Goal: Task Accomplishment & Management: Manage account settings

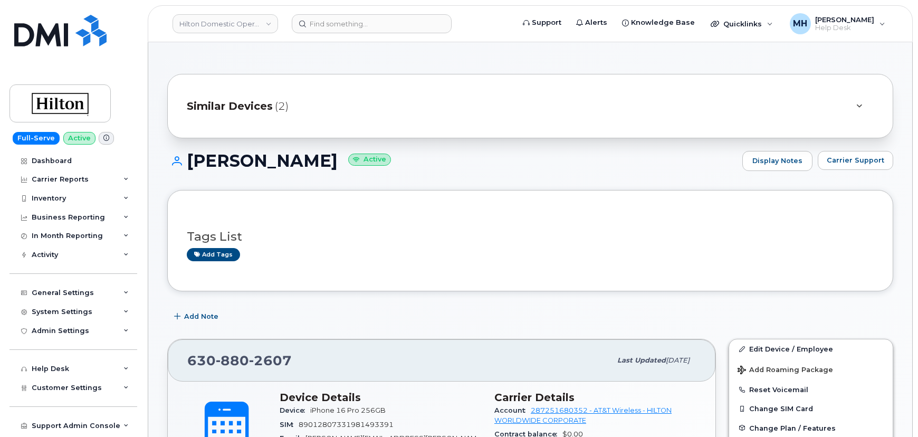
scroll to position [143, 0]
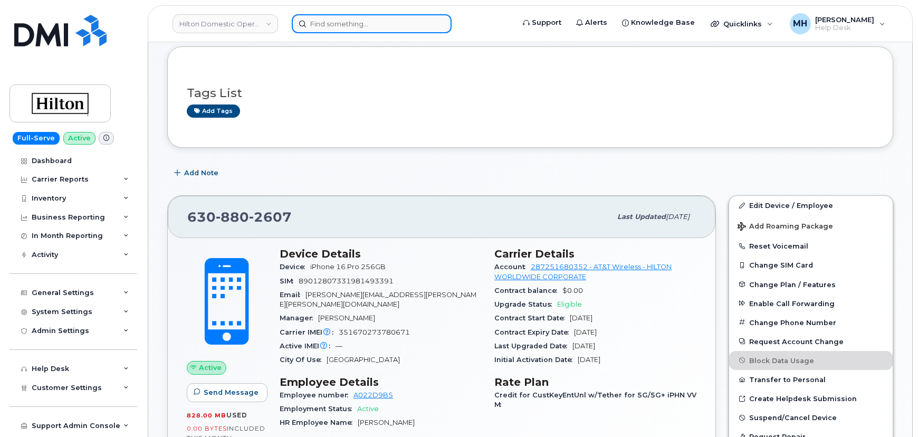
click at [310, 31] on input at bounding box center [372, 23] width 160 height 19
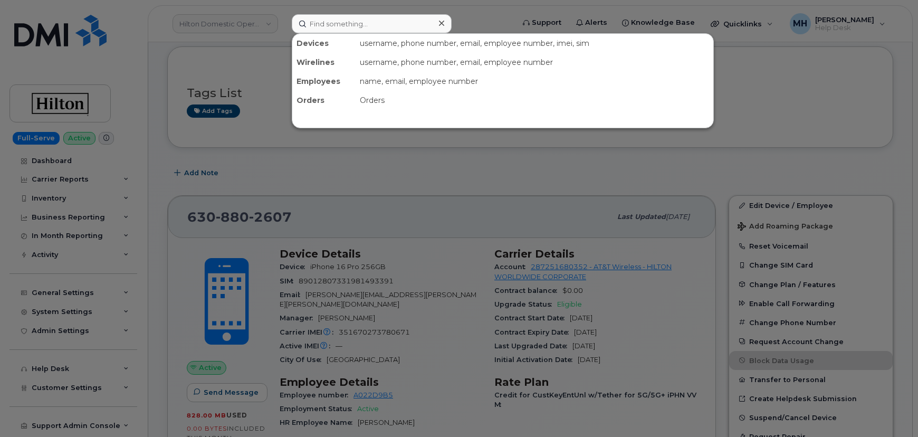
click at [199, 31] on div at bounding box center [459, 218] width 918 height 437
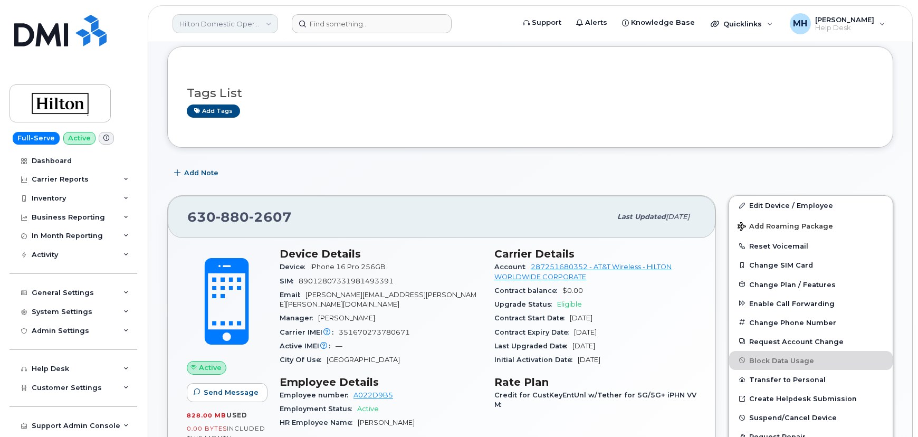
click at [202, 25] on link "Hilton Domestic Operating Company Inc" at bounding box center [225, 23] width 106 height 19
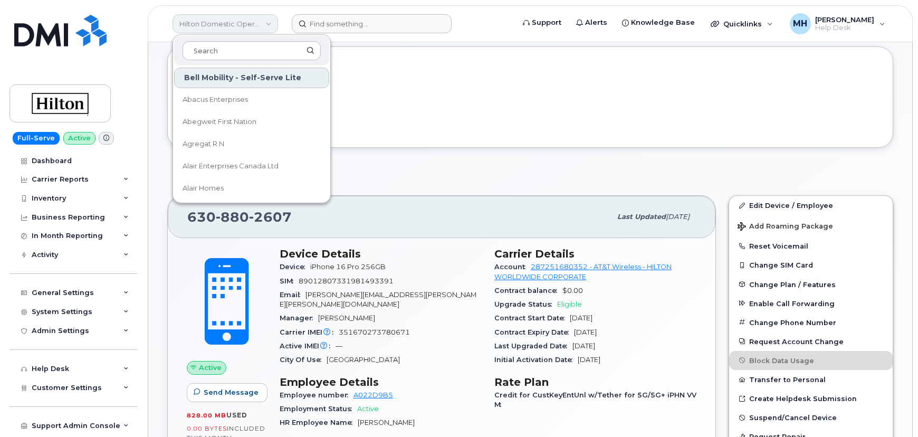
type input "f"
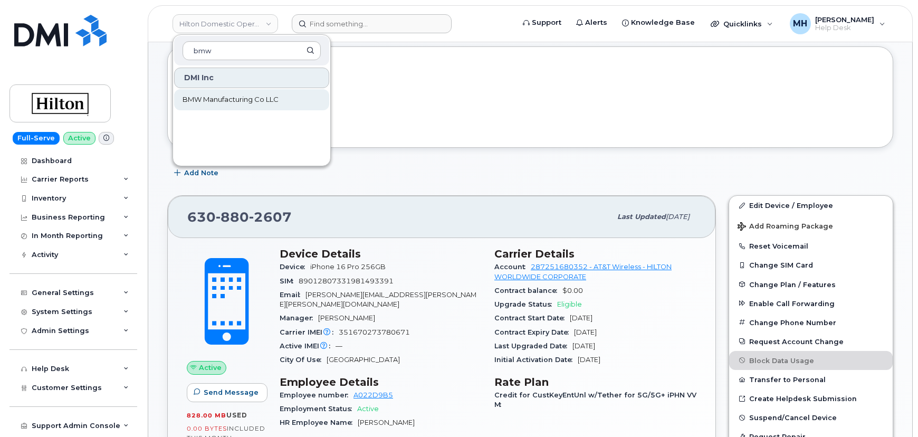
type input "bmw"
click at [217, 99] on span "BMW Manufacturing Co LLC" at bounding box center [231, 99] width 96 height 11
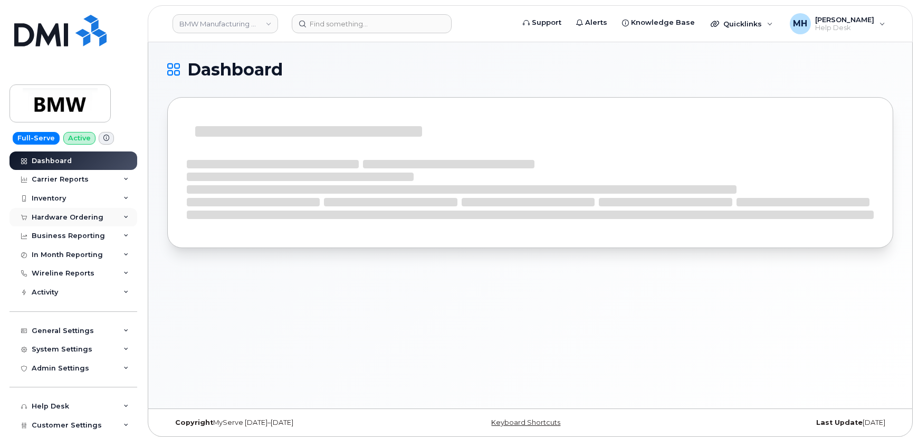
click at [80, 219] on div "Hardware Ordering" at bounding box center [68, 217] width 72 height 8
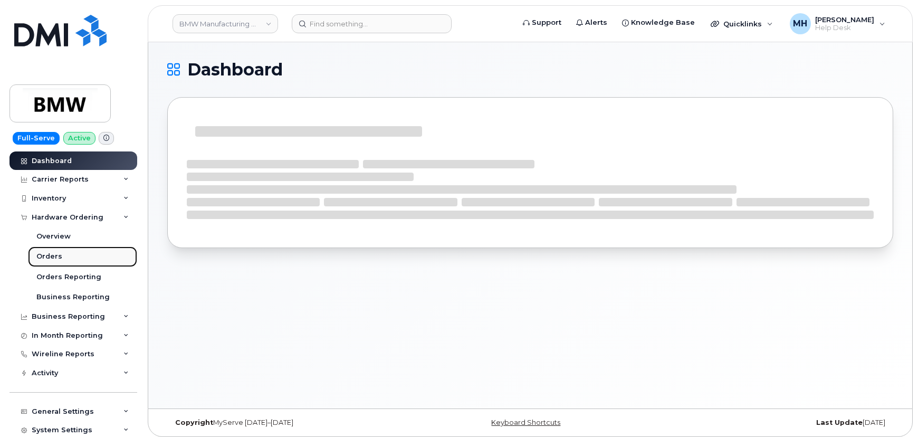
click at [66, 257] on link "Orders" at bounding box center [82, 256] width 109 height 20
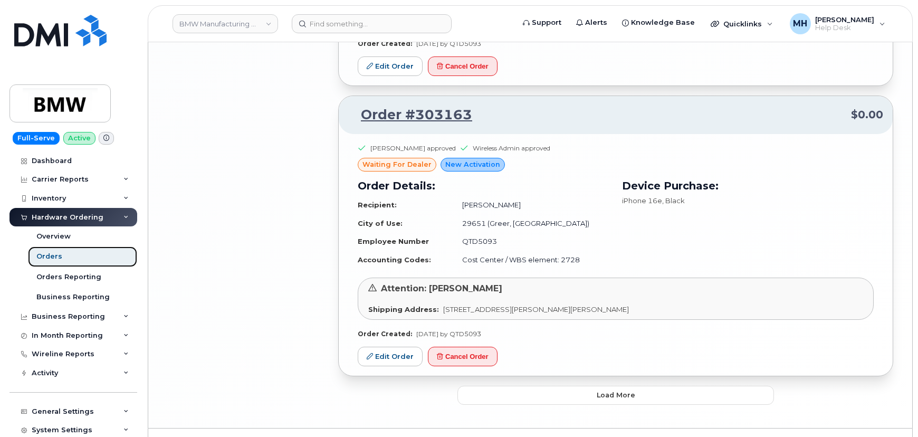
scroll to position [2121, 0]
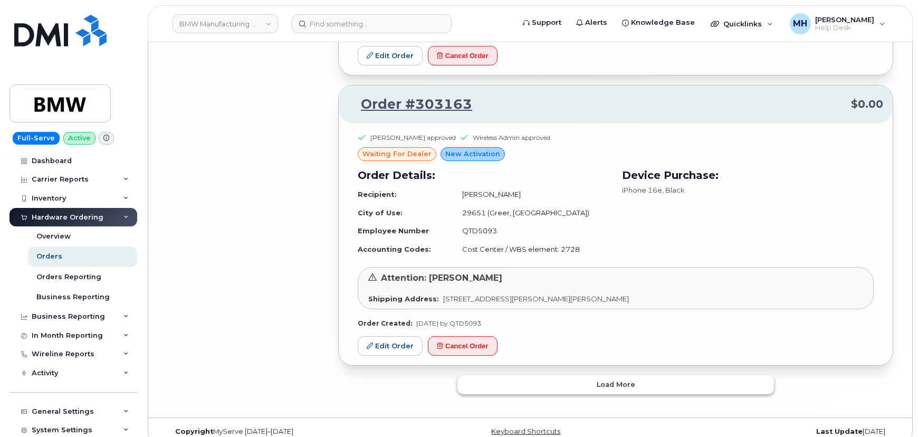
click at [487, 377] on button "Load more" at bounding box center [615, 384] width 317 height 19
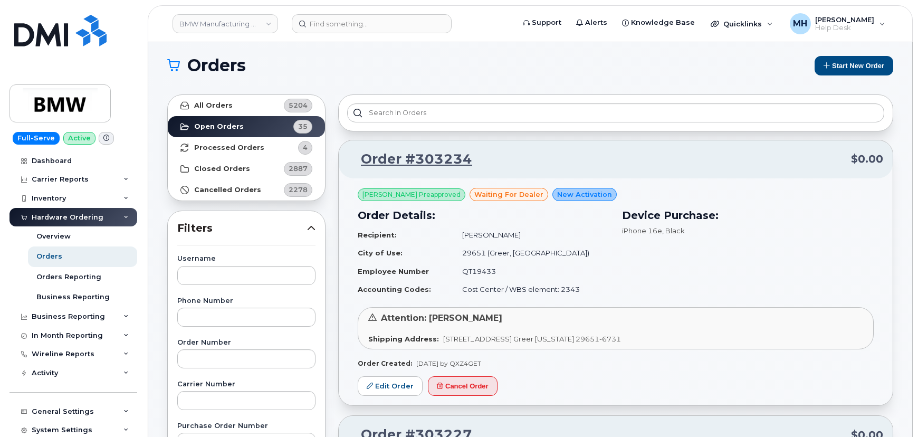
scroll to position [0, 0]
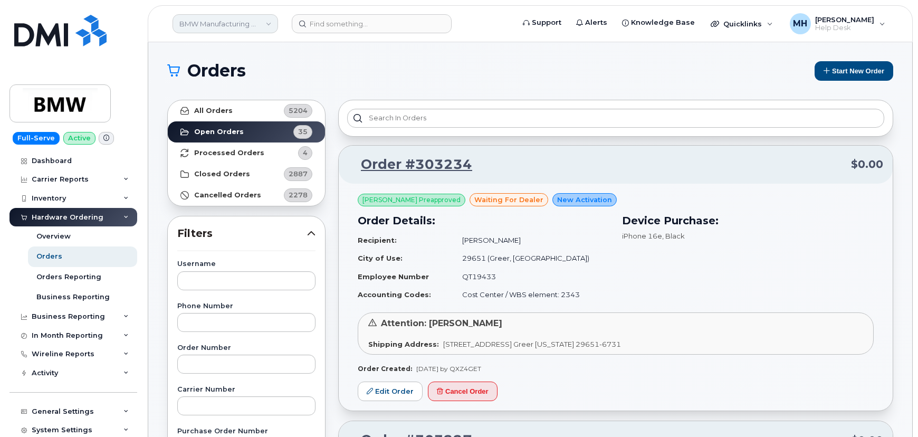
click at [244, 23] on link "BMW Manufacturing Co LLC" at bounding box center [225, 23] width 106 height 19
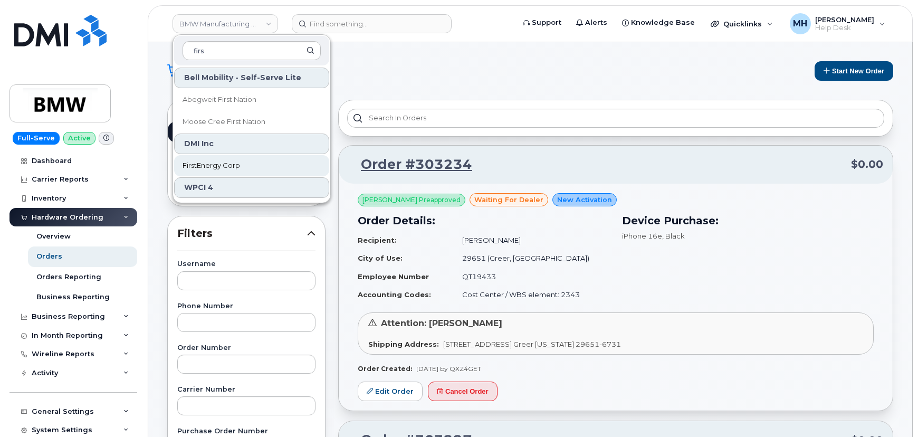
type input "firs"
click at [223, 158] on link "FirstEnergy Corp" at bounding box center [251, 165] width 155 height 21
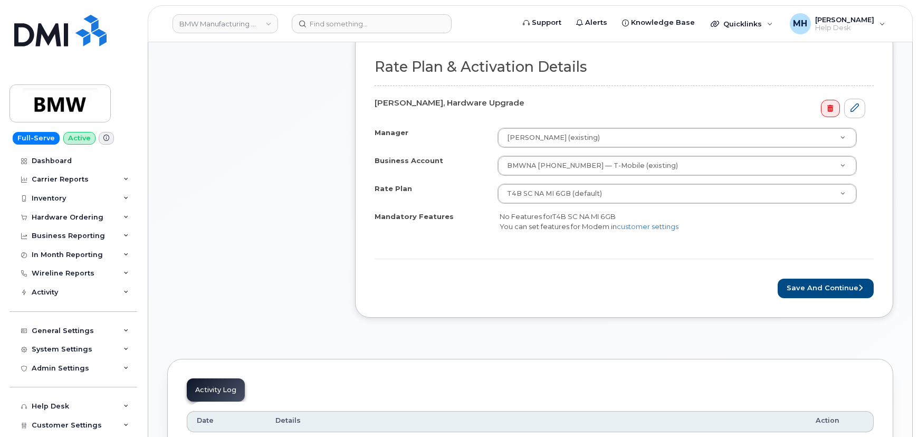
scroll to position [383, 0]
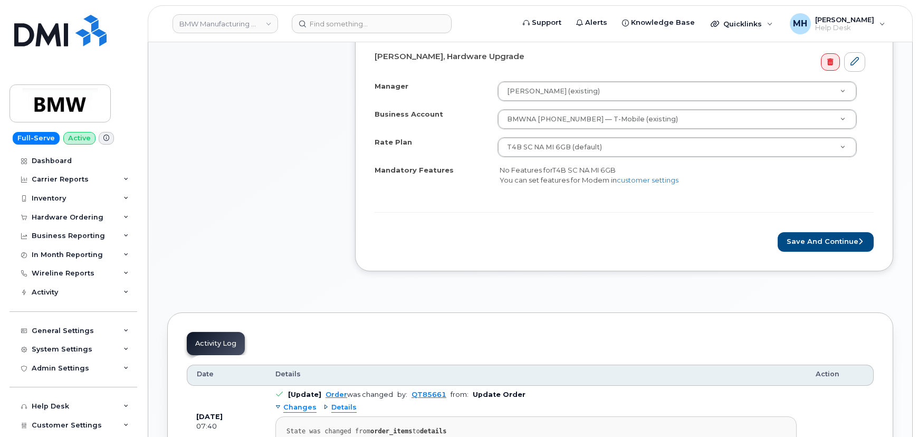
click at [824, 215] on form "Rate Plan & Activation Details Toby Moser, Hardware Upgrade Manager Nathan Norr…" at bounding box center [624, 132] width 499 height 238
click at [826, 233] on button "Save and Continue" at bounding box center [826, 242] width 96 height 20
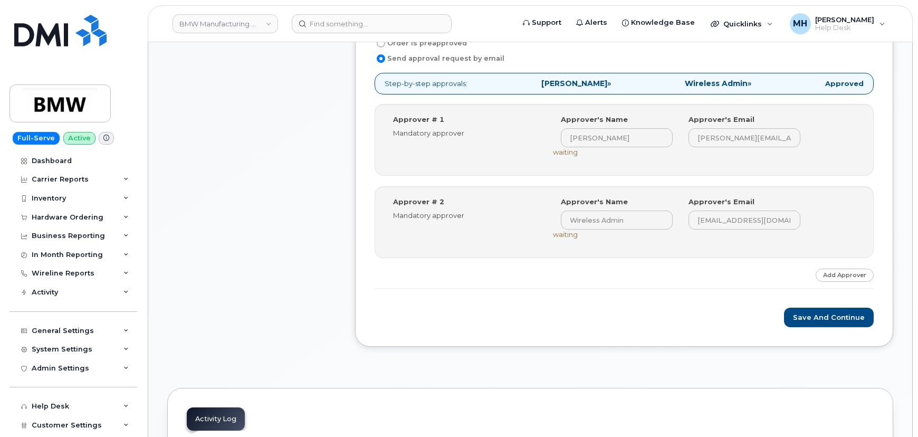
scroll to position [575, 0]
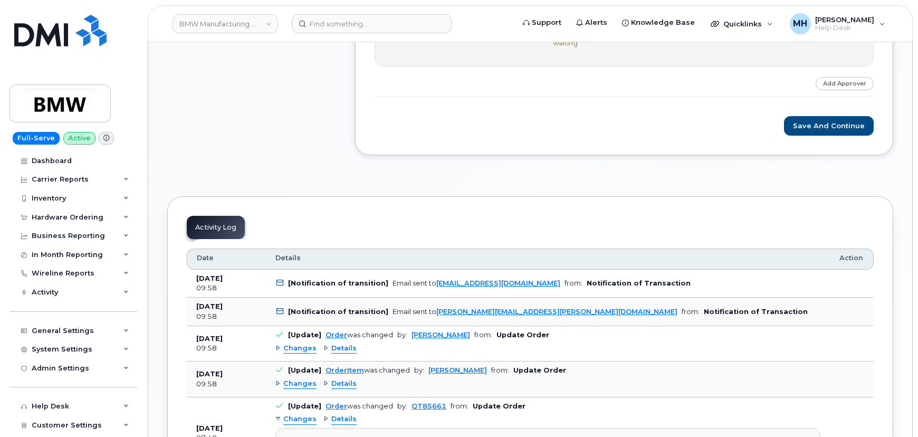
click at [822, 127] on button "Save and Continue" at bounding box center [829, 126] width 90 height 20
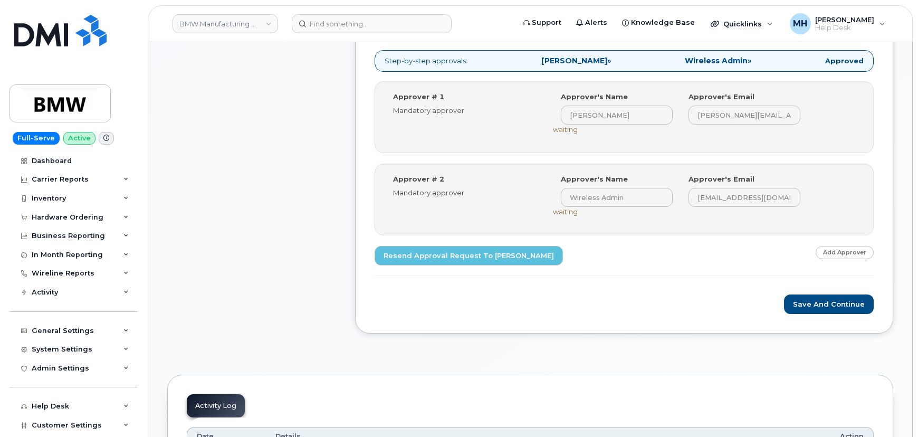
scroll to position [480, 0]
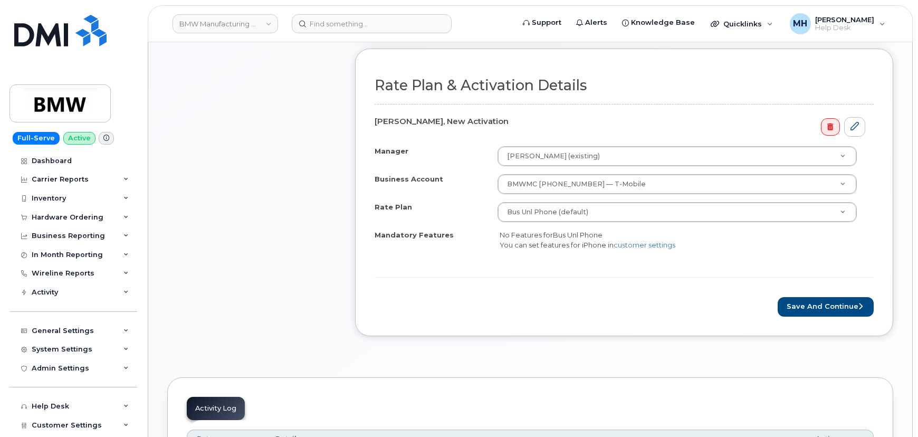
scroll to position [383, 0]
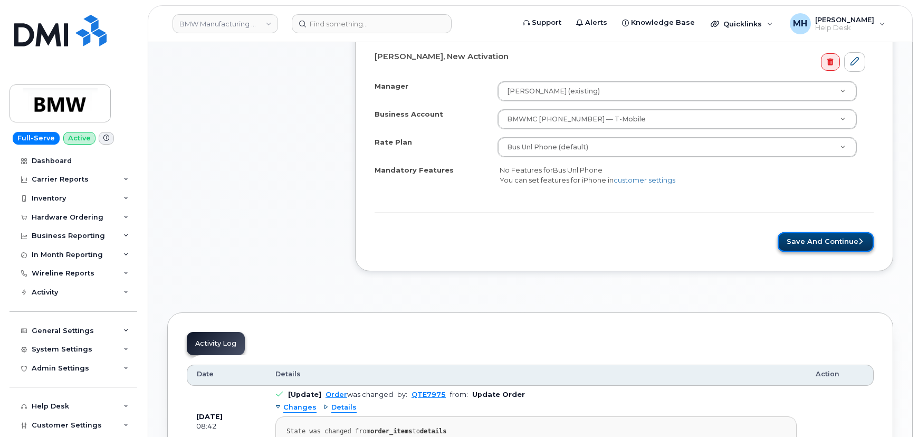
click at [790, 241] on button "Save and Continue" at bounding box center [826, 242] width 96 height 20
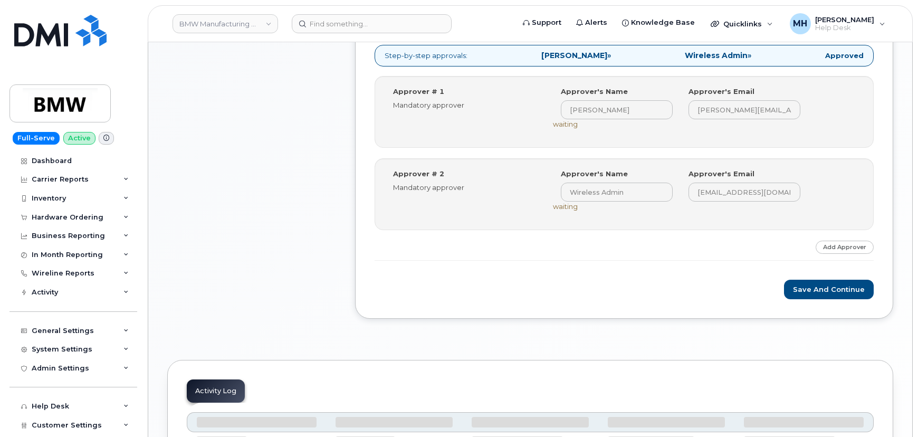
scroll to position [480, 0]
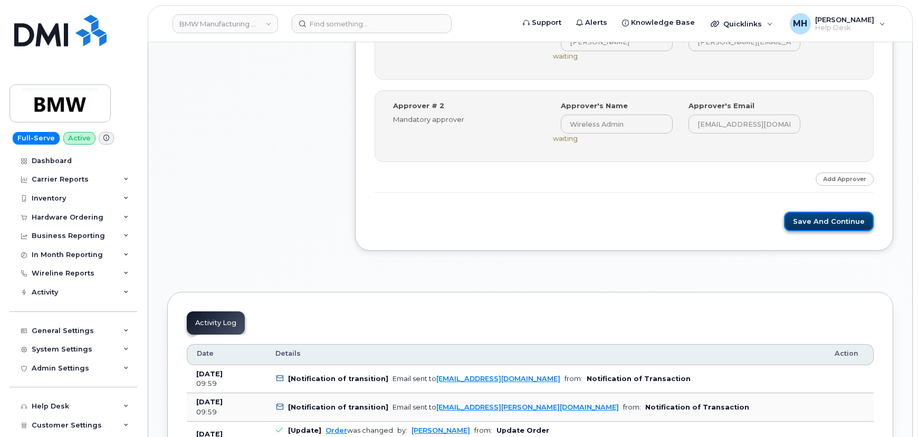
click at [800, 223] on button "Save and Continue" at bounding box center [829, 222] width 90 height 20
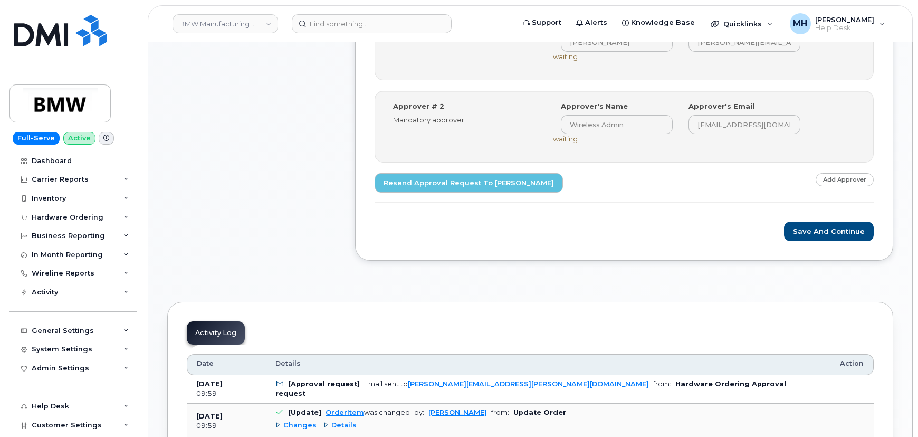
scroll to position [480, 0]
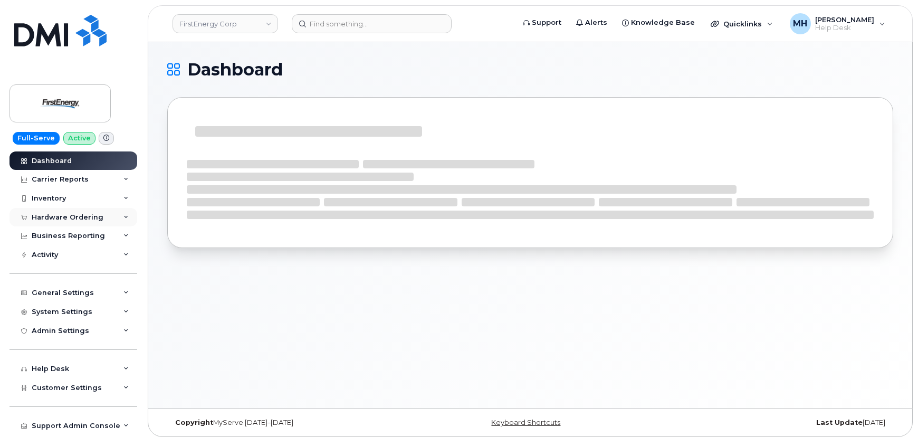
click at [84, 220] on div "Hardware Ordering" at bounding box center [68, 217] width 72 height 8
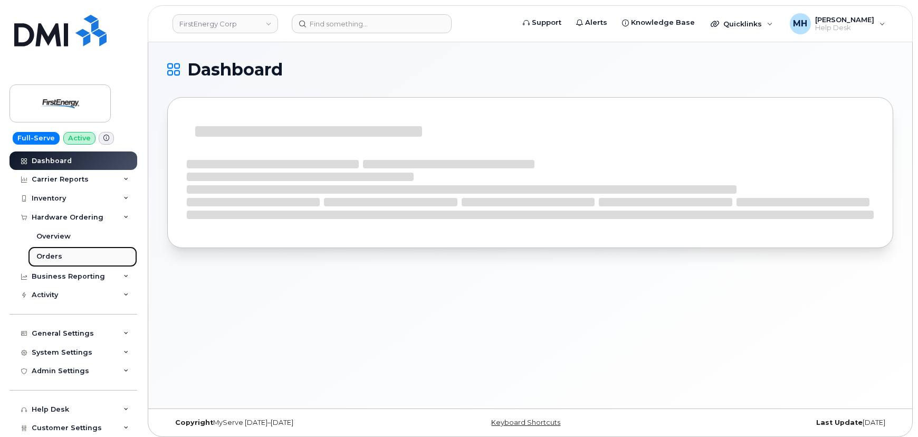
click at [74, 250] on link "Orders" at bounding box center [82, 256] width 109 height 20
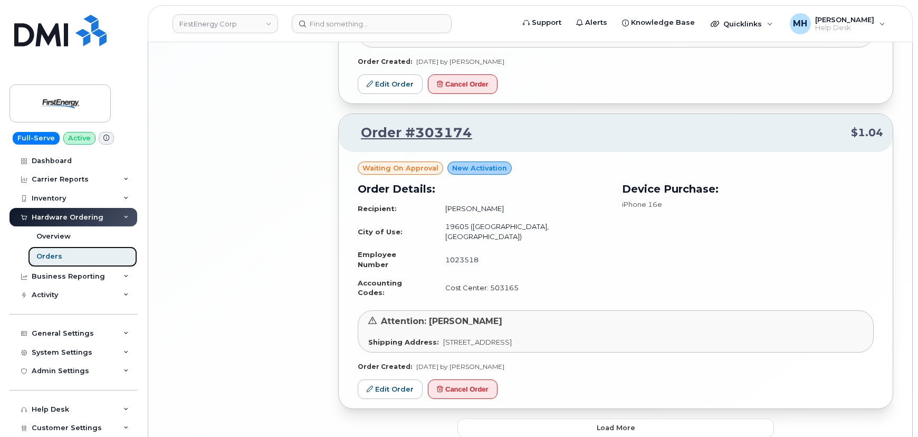
scroll to position [2298, 0]
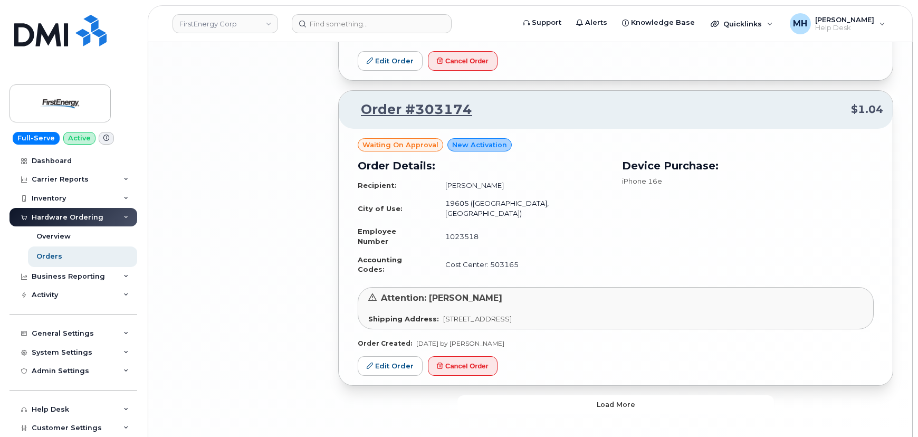
click at [606, 399] on span "Load more" at bounding box center [616, 404] width 39 height 10
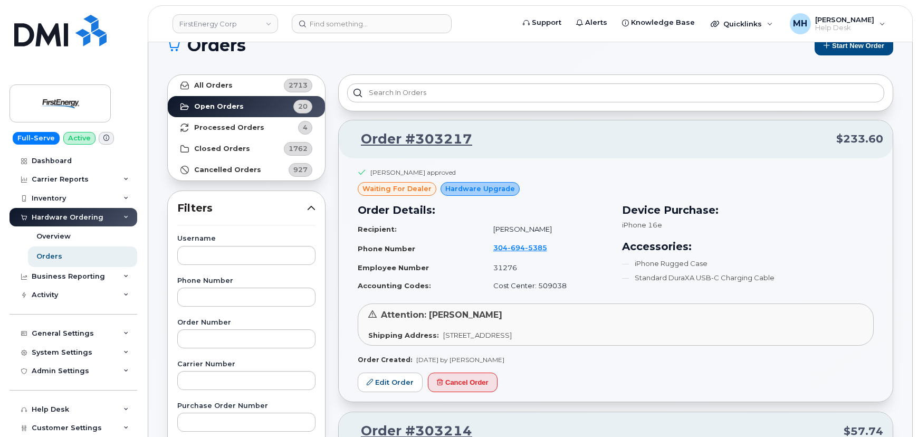
scroll to position [0, 0]
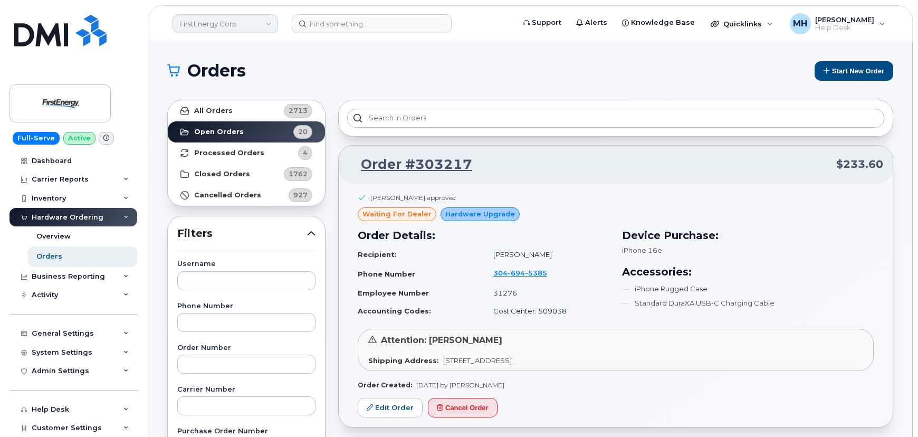
click at [237, 22] on link "FirstEnergy Corp" at bounding box center [225, 23] width 106 height 19
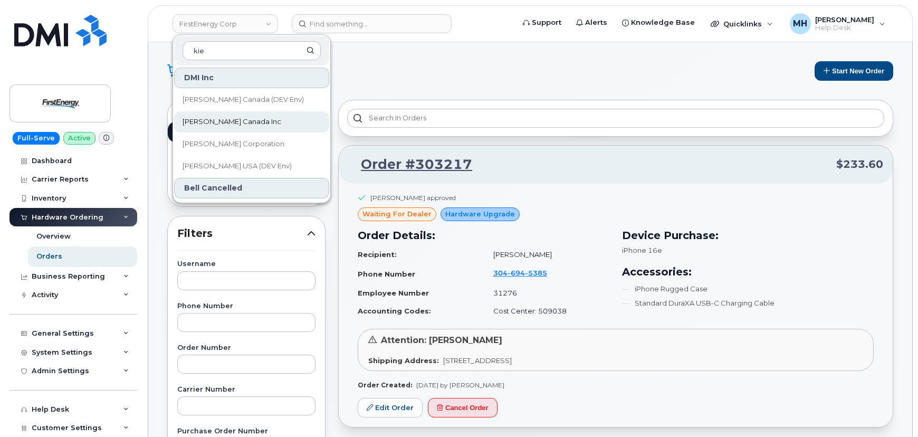
type input "kie"
click at [246, 120] on link "Kiewit Canada Inc" at bounding box center [251, 121] width 155 height 21
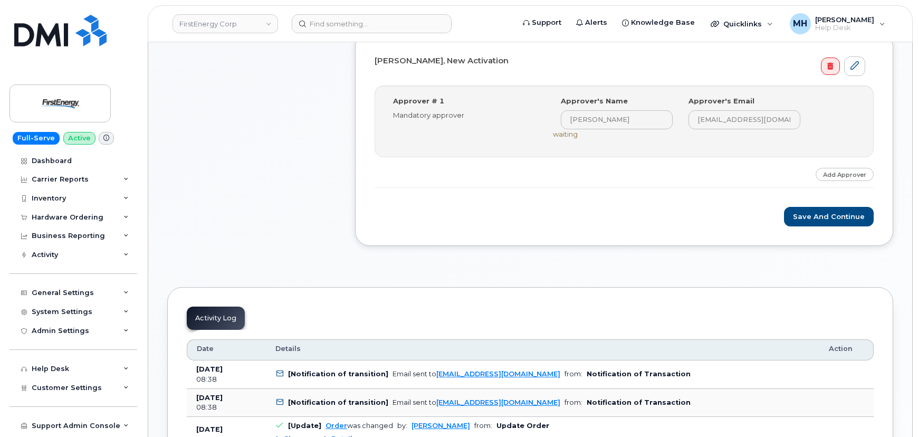
scroll to position [335, 0]
click at [821, 213] on button "Save and Continue" at bounding box center [829, 216] width 90 height 20
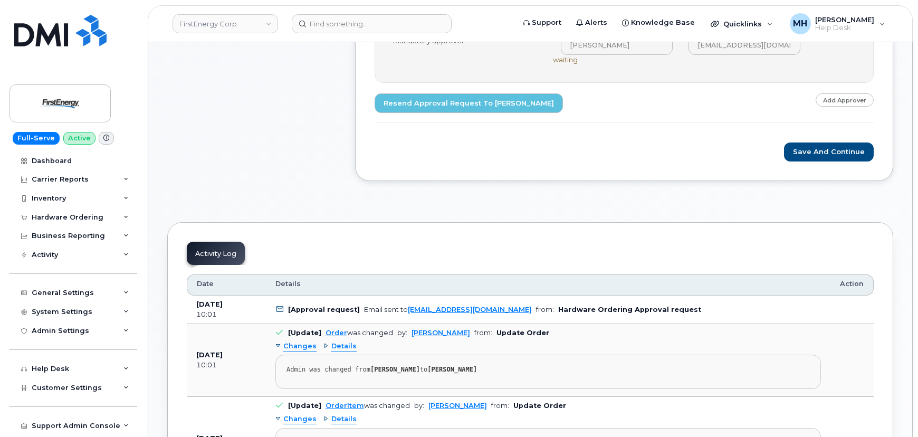
scroll to position [480, 0]
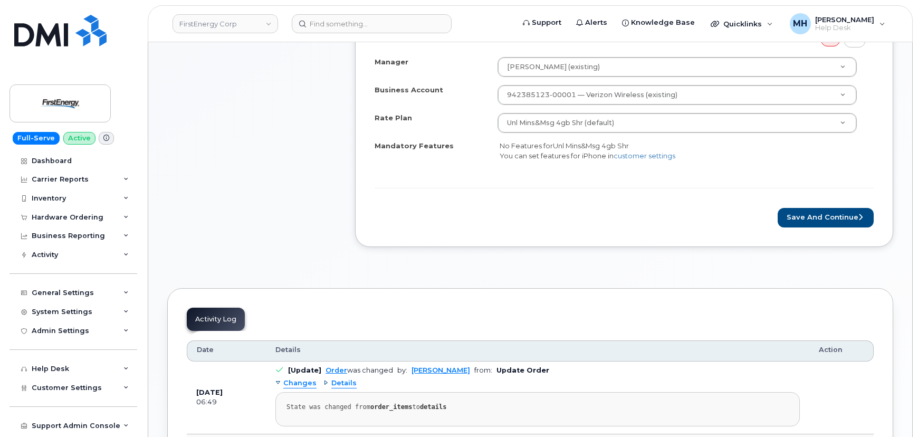
scroll to position [383, 0]
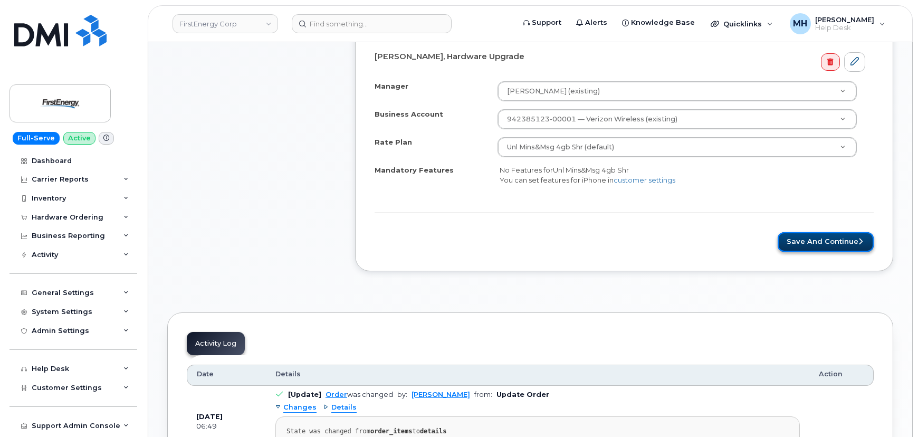
click at [790, 242] on button "Save and Continue" at bounding box center [826, 242] width 96 height 20
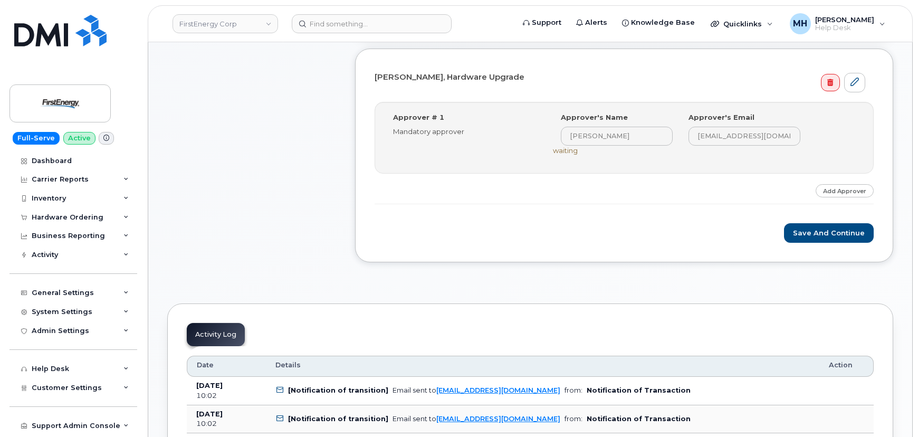
scroll to position [335, 0]
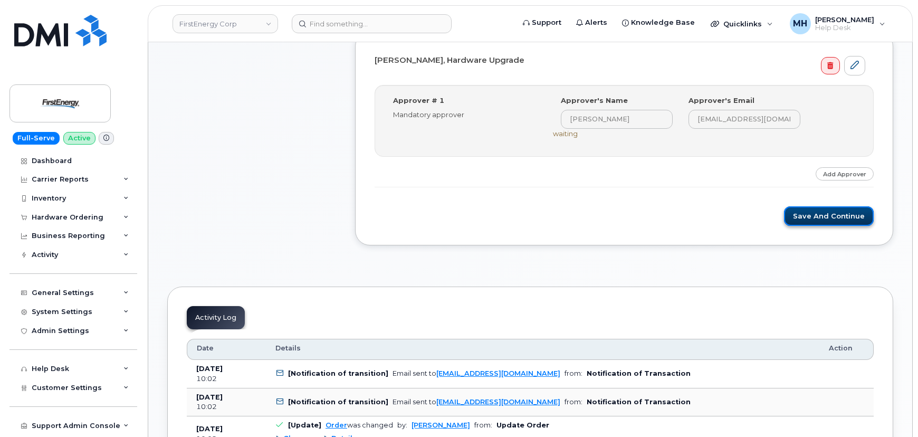
click at [800, 206] on button "Save and Continue" at bounding box center [829, 216] width 90 height 20
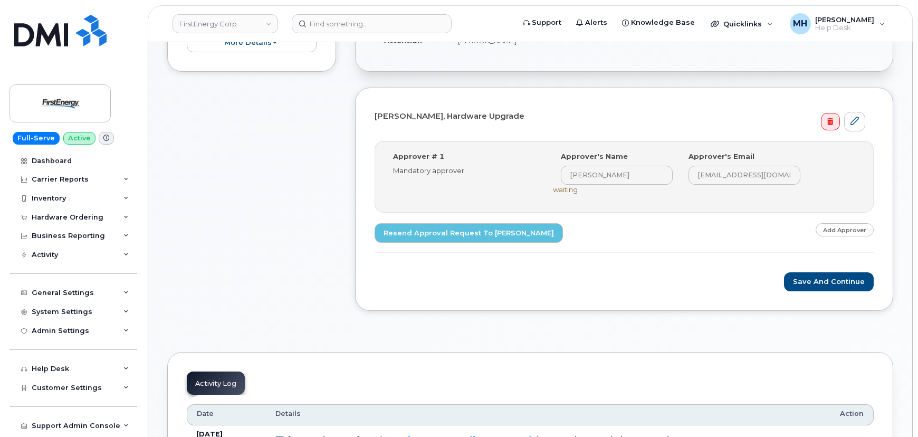
scroll to position [383, 0]
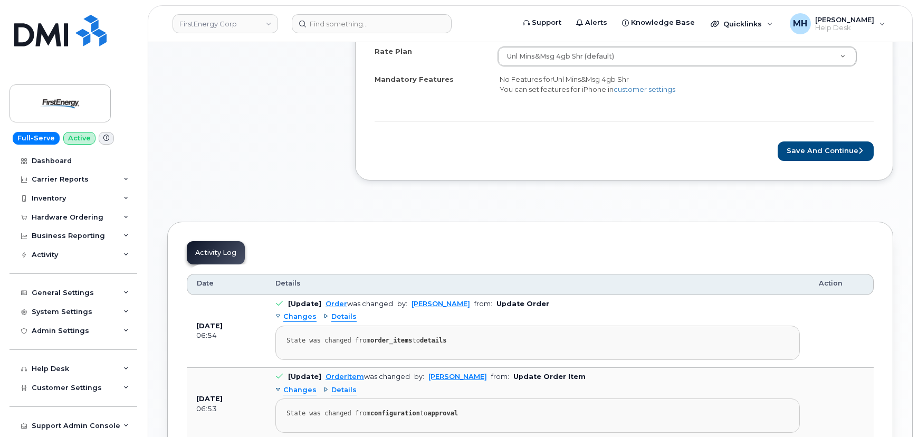
scroll to position [480, 0]
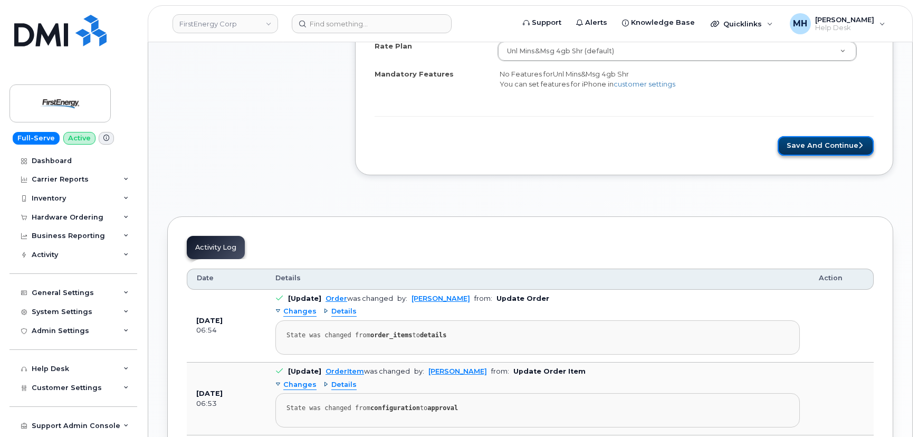
click at [810, 147] on button "Save and Continue" at bounding box center [826, 146] width 96 height 20
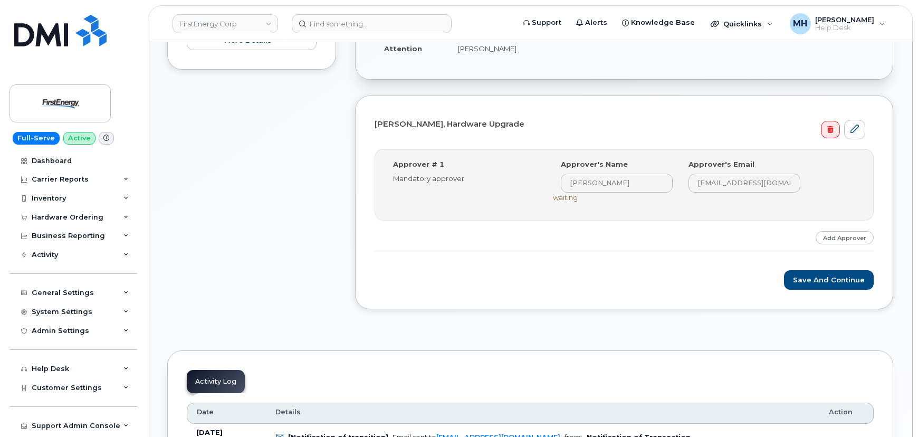
scroll to position [383, 0]
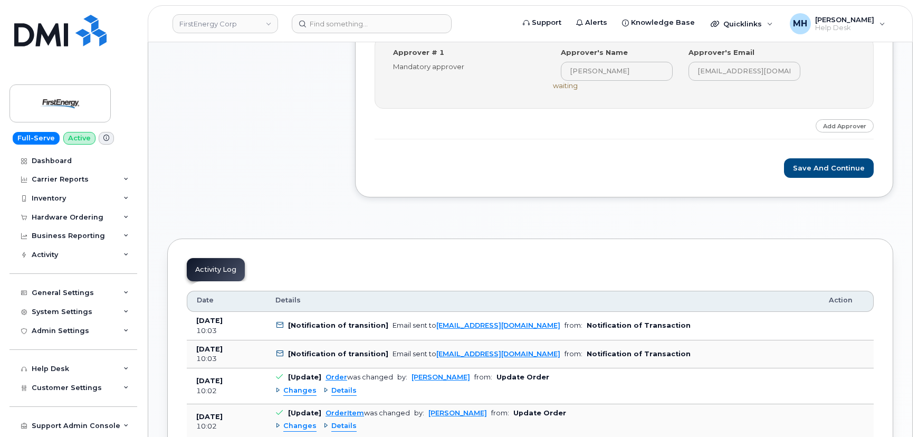
click at [783, 167] on div "Save and Continue" at bounding box center [624, 168] width 499 height 20
click at [796, 167] on button "Save and Continue" at bounding box center [829, 168] width 90 height 20
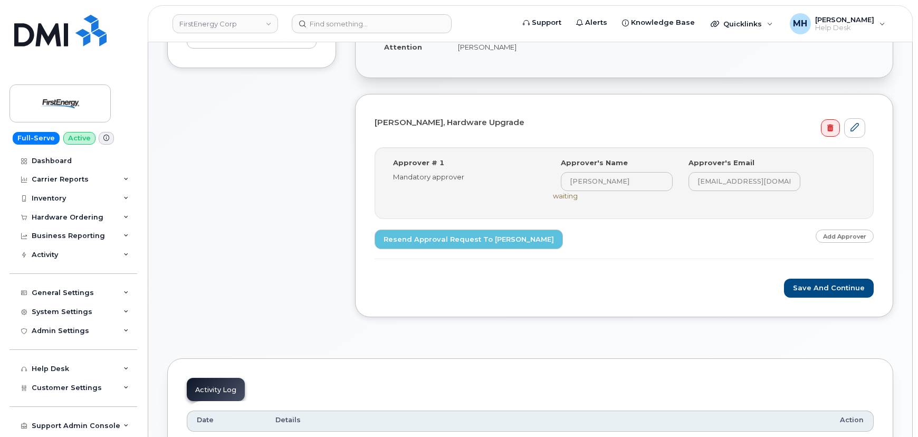
scroll to position [431, 0]
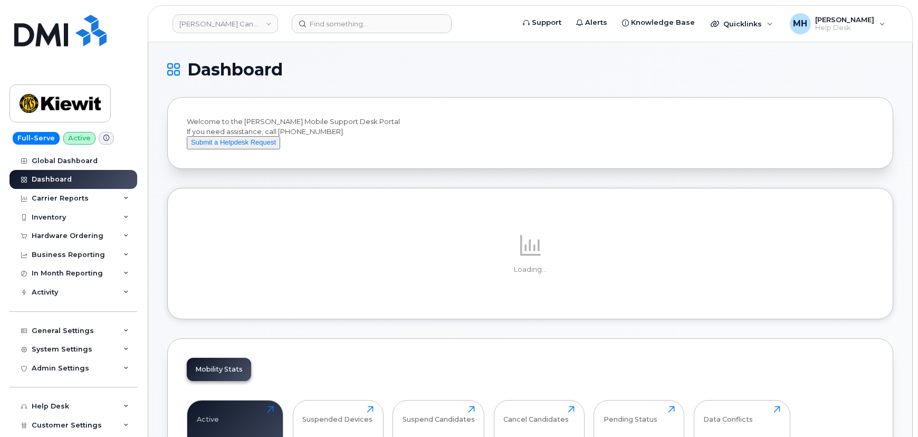
scroll to position [95, 0]
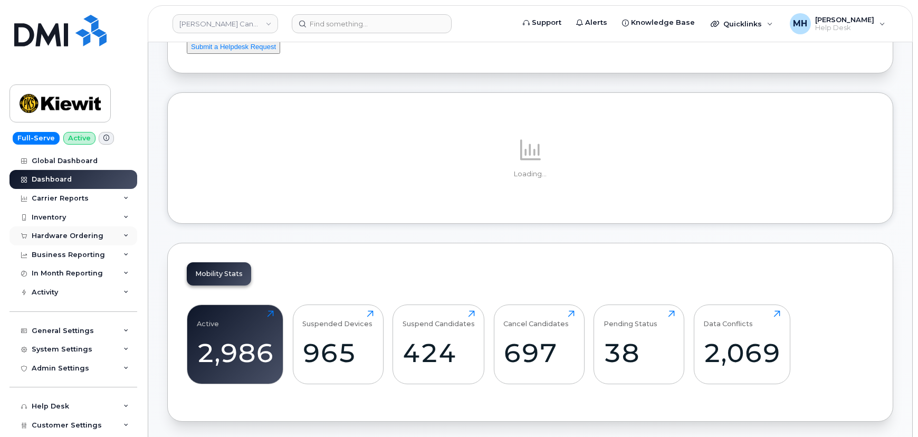
click at [69, 234] on div "Hardware Ordering" at bounding box center [68, 236] width 72 height 8
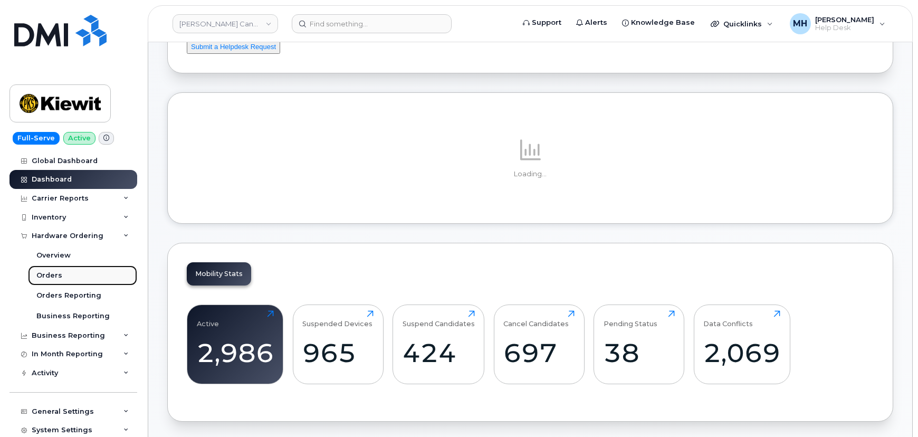
click at [62, 275] on link "Orders" at bounding box center [82, 275] width 109 height 20
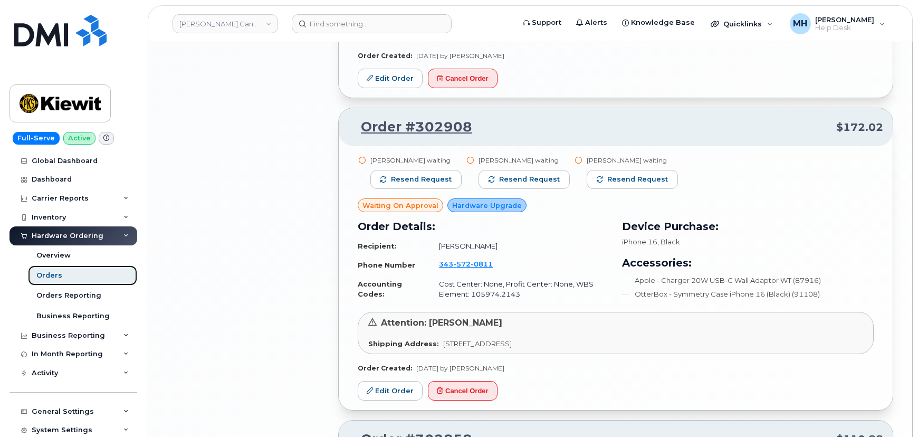
scroll to position [1918, 0]
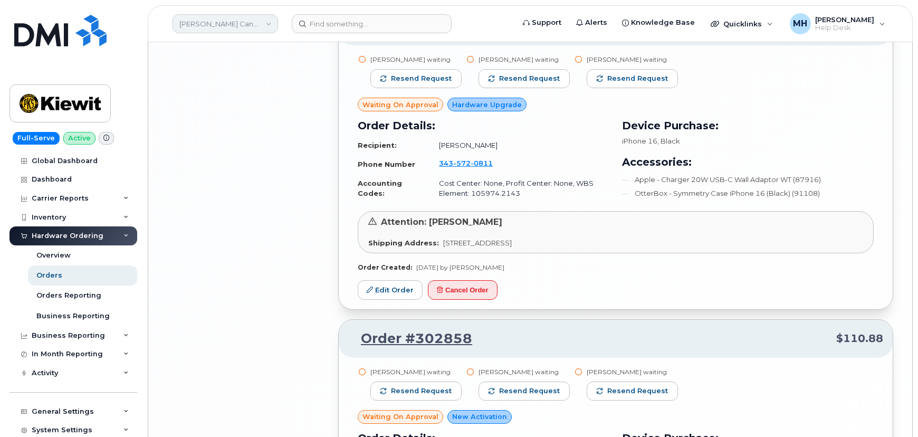
click at [198, 27] on link "Kiewit Canada Inc" at bounding box center [225, 23] width 106 height 19
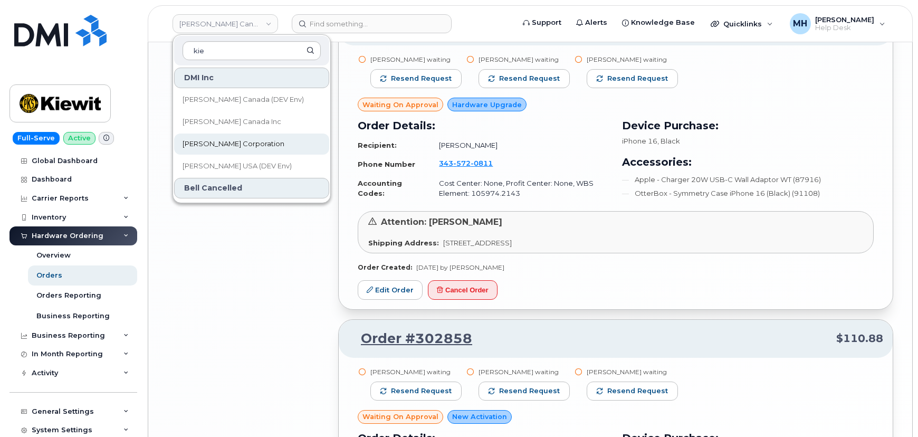
type input "kie"
click at [205, 136] on link "[PERSON_NAME] Corporation" at bounding box center [251, 143] width 155 height 21
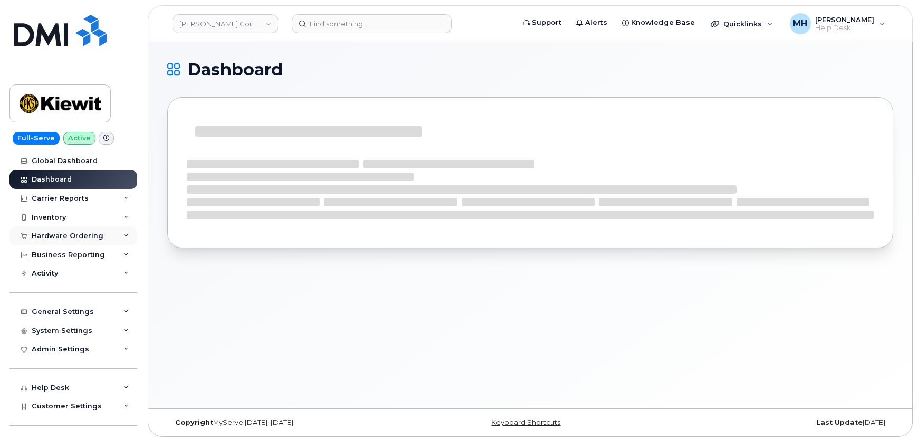
click at [61, 232] on div "Hardware Ordering" at bounding box center [68, 236] width 72 height 8
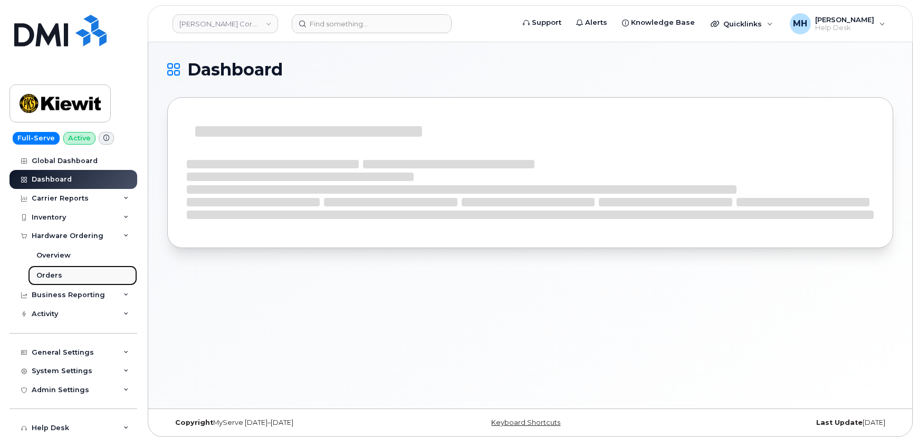
click at [58, 268] on link "Orders" at bounding box center [82, 275] width 109 height 20
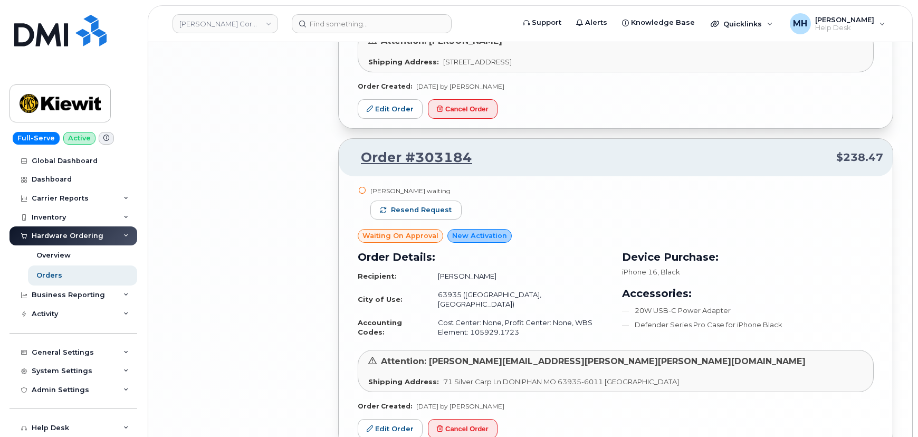
scroll to position [2146, 0]
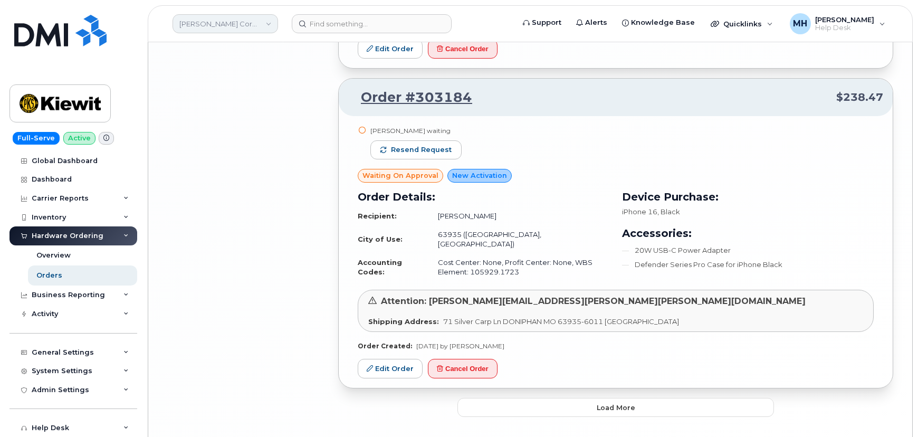
click at [198, 20] on link "Kiewit Corporation" at bounding box center [225, 23] width 106 height 19
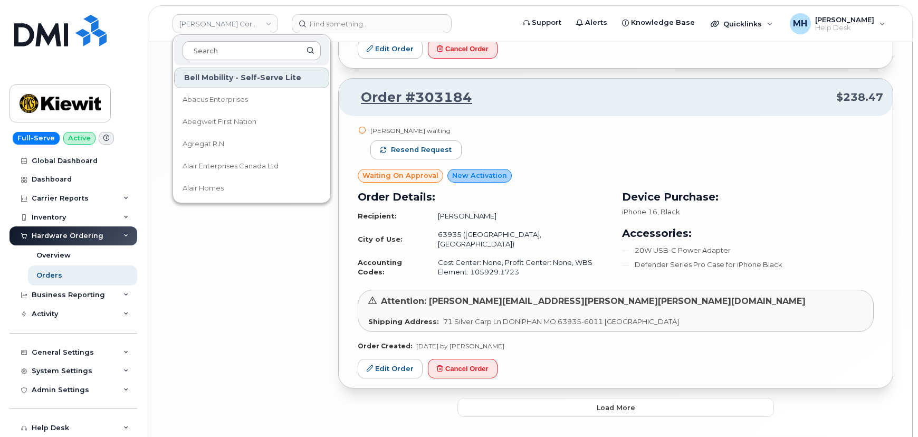
click at [207, 54] on input at bounding box center [252, 50] width 138 height 19
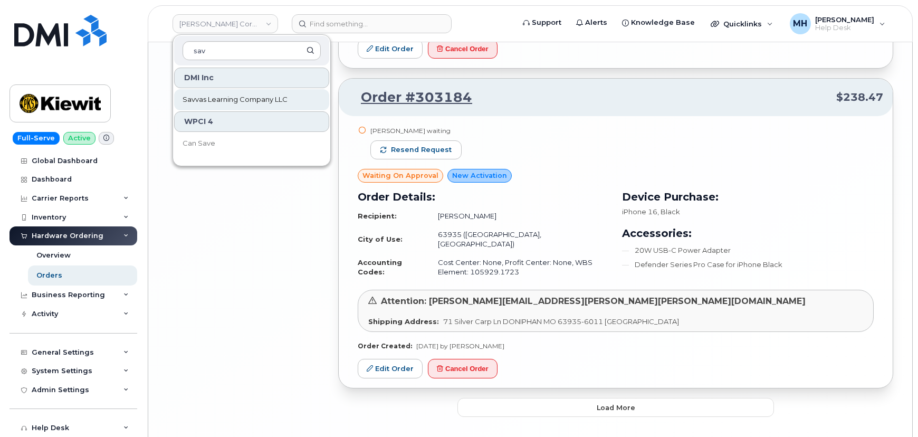
type input "sav"
click at [247, 95] on span "Savvas Learning Company LLC" at bounding box center [235, 99] width 105 height 11
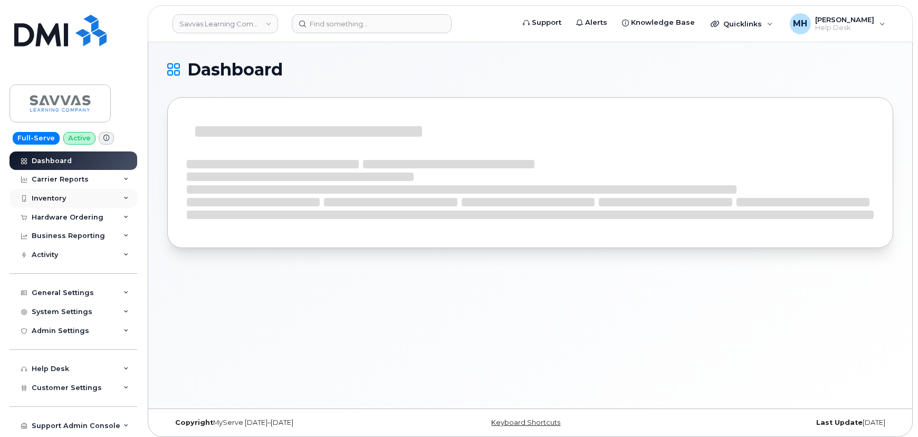
click at [95, 206] on div "Inventory" at bounding box center [73, 198] width 128 height 19
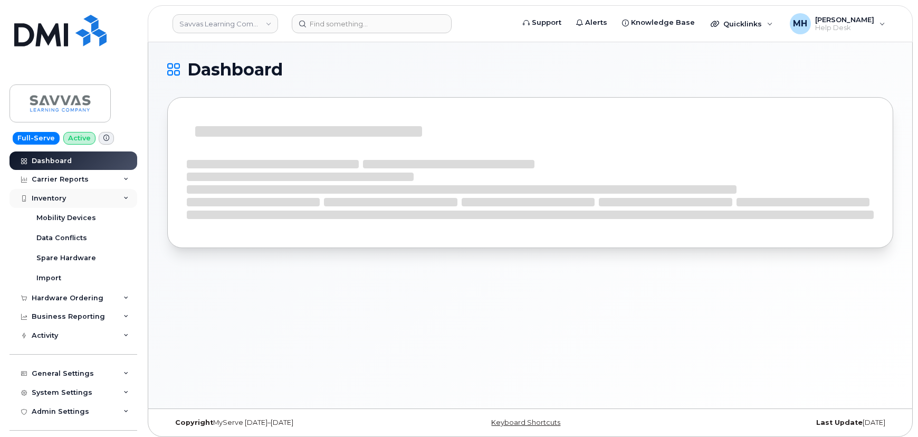
click at [76, 200] on div "Inventory" at bounding box center [73, 198] width 128 height 19
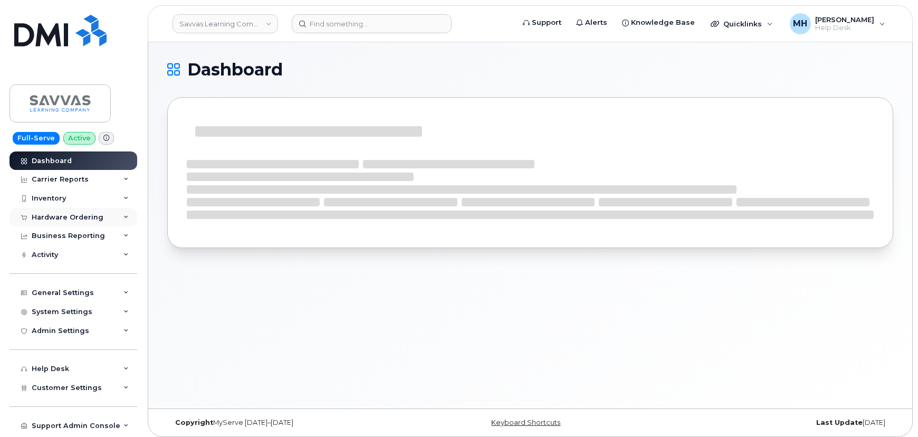
click at [79, 215] on div "Hardware Ordering" at bounding box center [68, 217] width 72 height 8
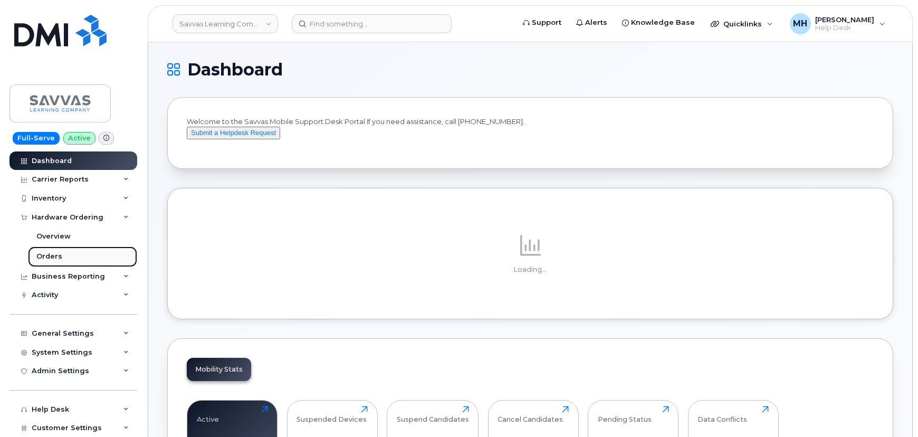
click at [63, 256] on link "Orders" at bounding box center [82, 256] width 109 height 20
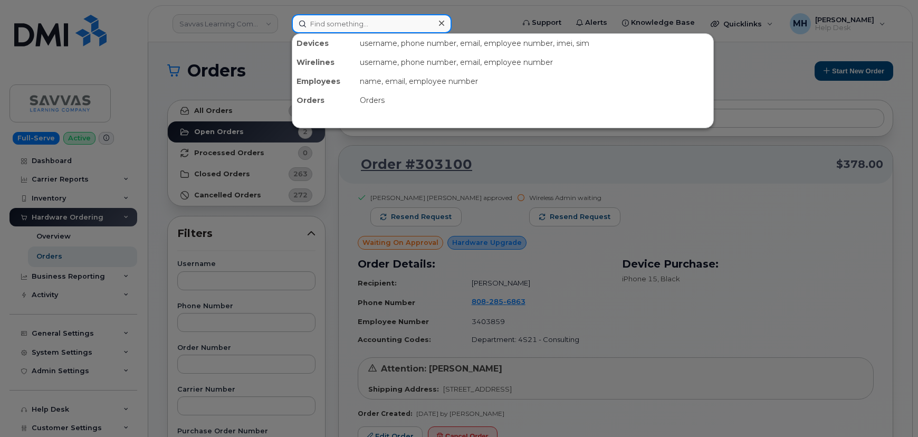
click at [322, 20] on input at bounding box center [372, 23] width 160 height 19
paste input "[PHONE_NUMBER]"
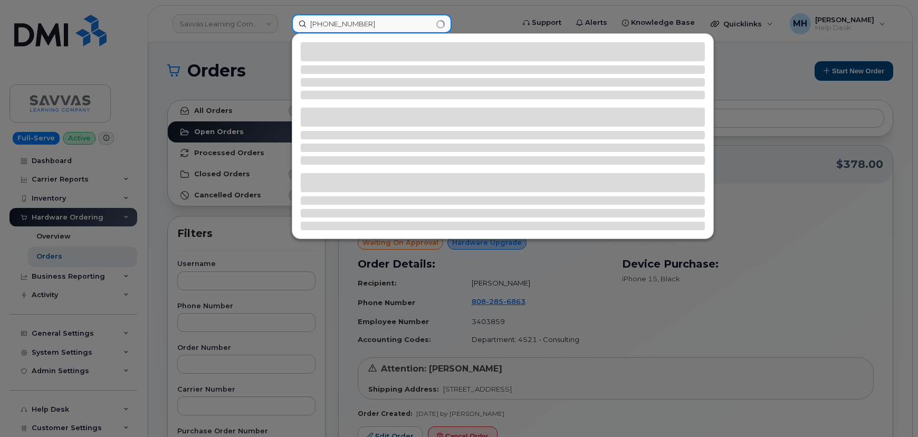
drag, startPoint x: 379, startPoint y: 17, endPoint x: 263, endPoint y: 17, distance: 115.5
click at [283, 17] on div "437-432-6255" at bounding box center [399, 23] width 232 height 19
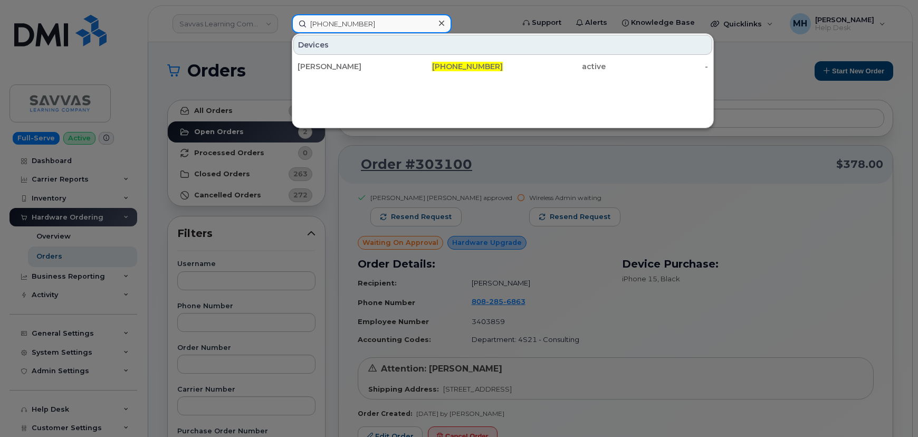
paste input "[PERSON_NAME]"
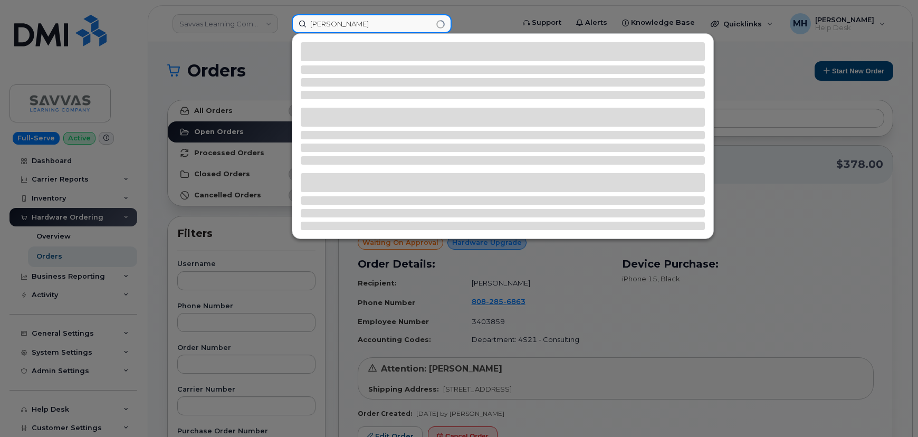
type input "[PERSON_NAME]"
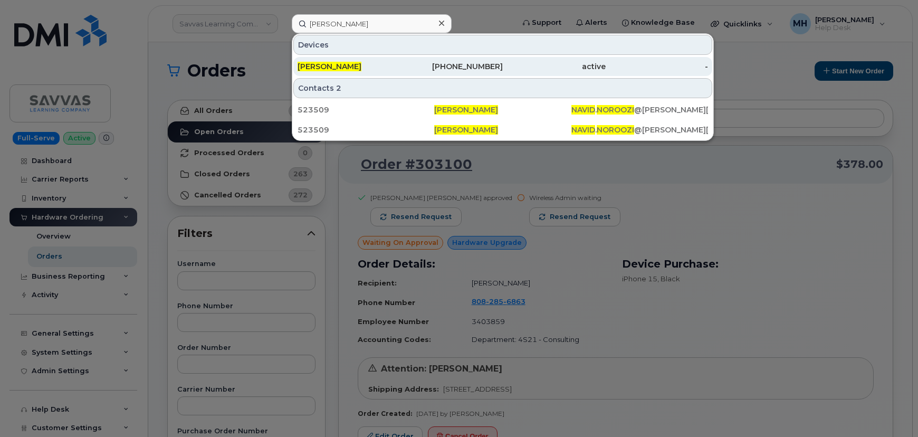
click at [439, 64] on div "437-432-6255" at bounding box center [451, 66] width 103 height 11
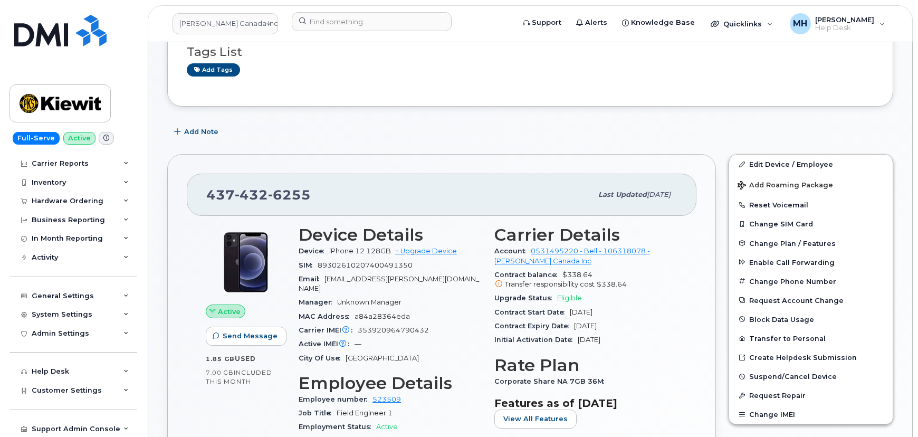
scroll to position [95, 0]
click at [104, 386] on div "Customer Settings" at bounding box center [73, 390] width 128 height 19
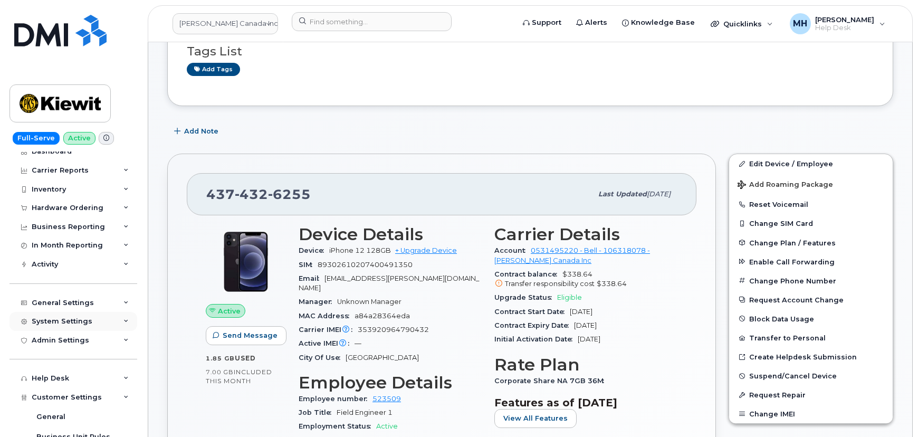
scroll to position [0, 0]
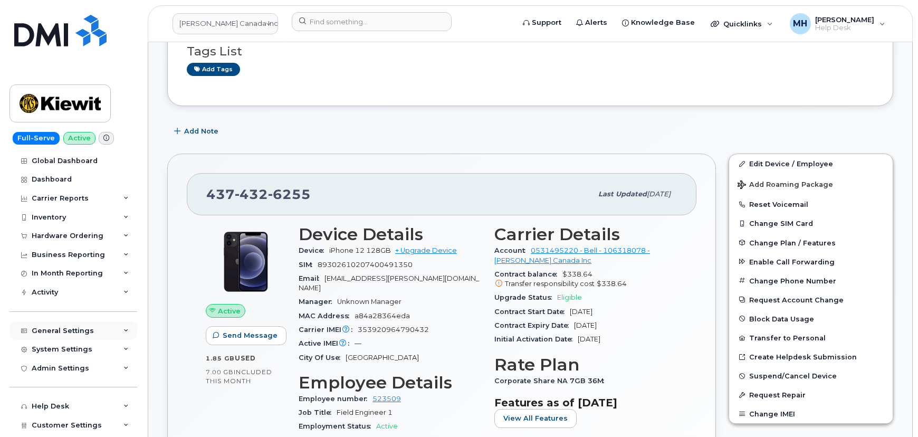
click at [127, 329] on div "General Settings" at bounding box center [73, 330] width 128 height 19
click at [123, 328] on icon at bounding box center [125, 330] width 5 height 5
click at [124, 294] on icon at bounding box center [125, 292] width 5 height 5
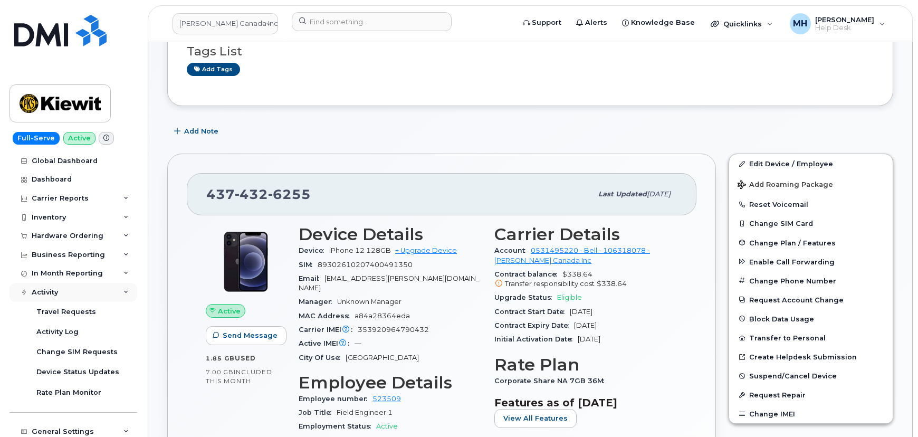
click at [124, 294] on icon at bounding box center [125, 292] width 5 height 5
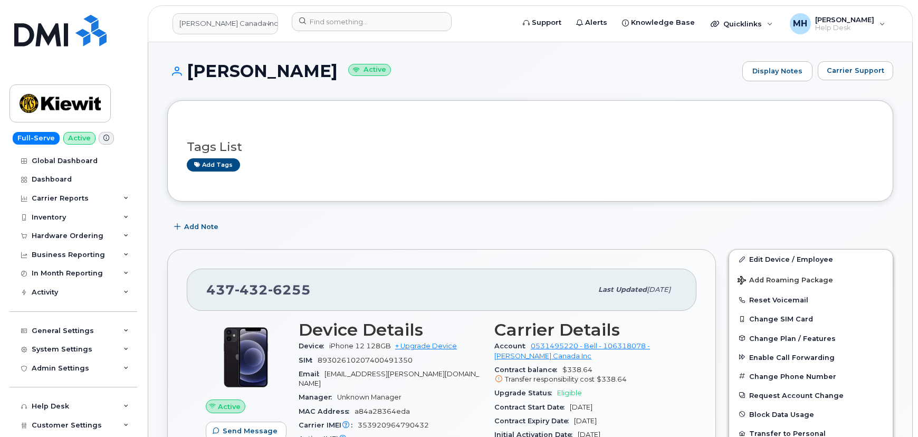
drag, startPoint x: 310, startPoint y: 70, endPoint x: 284, endPoint y: 70, distance: 25.8
click at [306, 70] on h1 "Navid Noroozi Active" at bounding box center [452, 71] width 570 height 18
drag, startPoint x: 220, startPoint y: 65, endPoint x: 215, endPoint y: 66, distance: 6.0
click at [205, 65] on h1 "Navid Noroozi Active" at bounding box center [452, 71] width 570 height 18
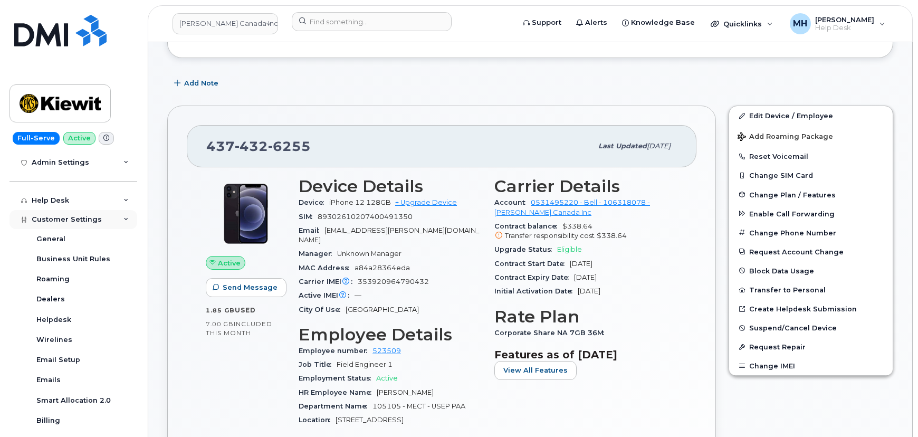
scroll to position [202, 0]
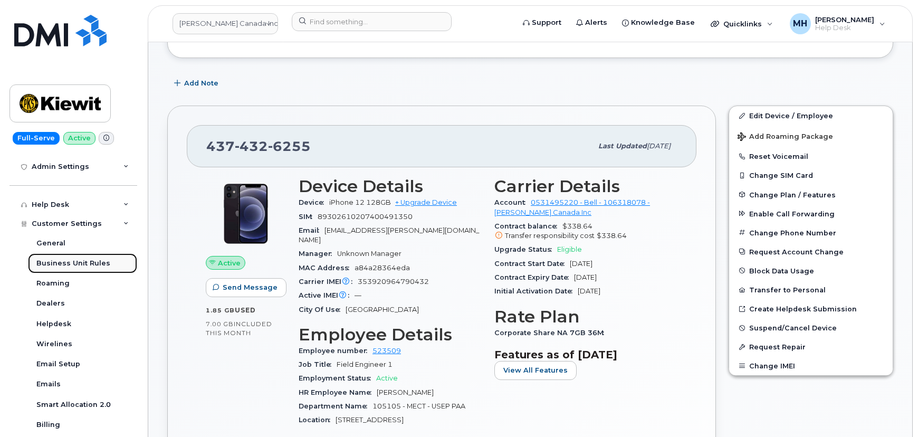
click at [111, 260] on link "Business Unit Rules" at bounding box center [82, 263] width 109 height 20
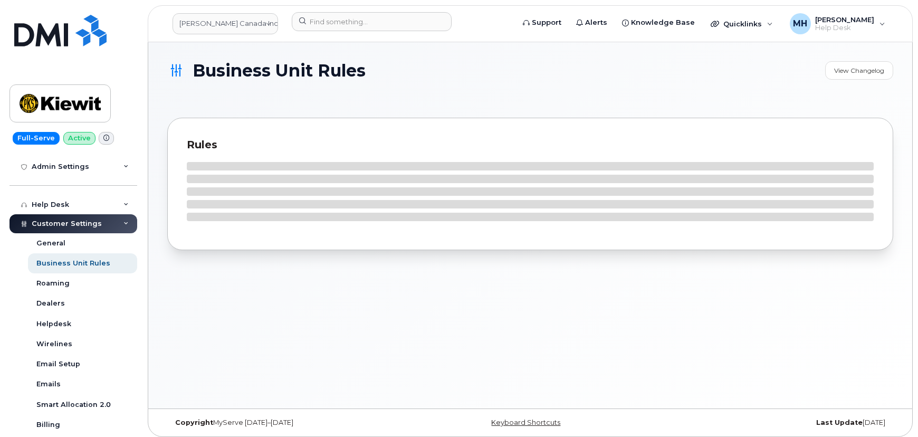
click at [117, 229] on div "Customer Settings" at bounding box center [73, 223] width 128 height 19
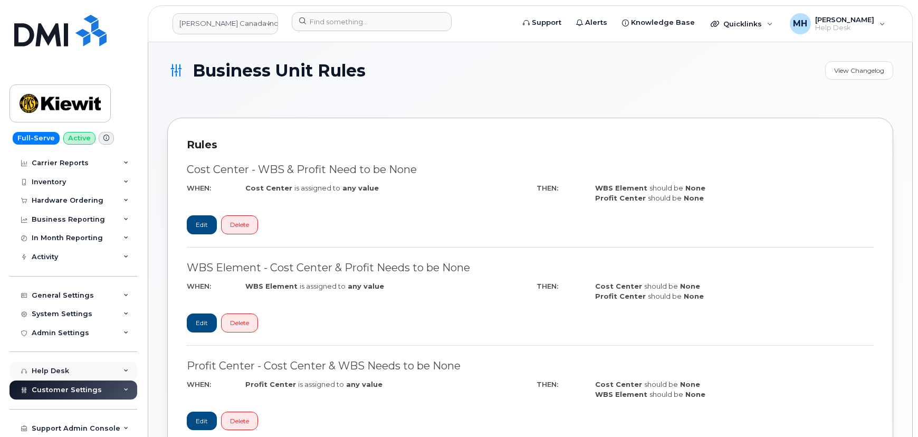
click at [120, 365] on div "Help Desk" at bounding box center [73, 370] width 128 height 19
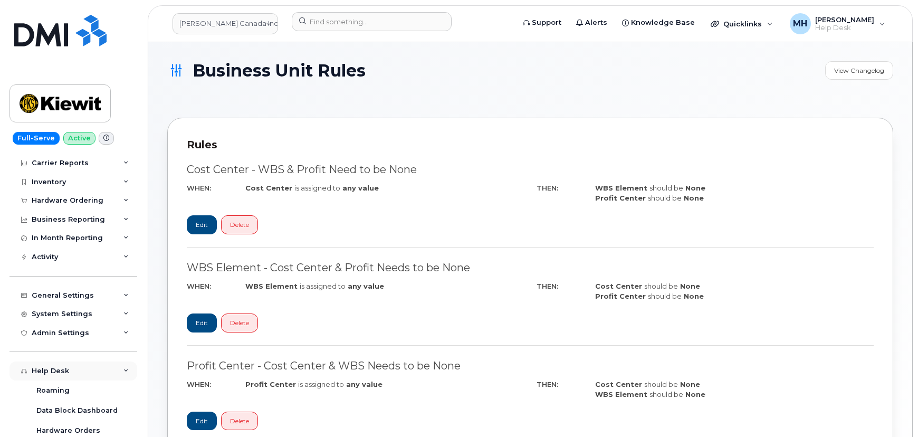
scroll to position [202, 0]
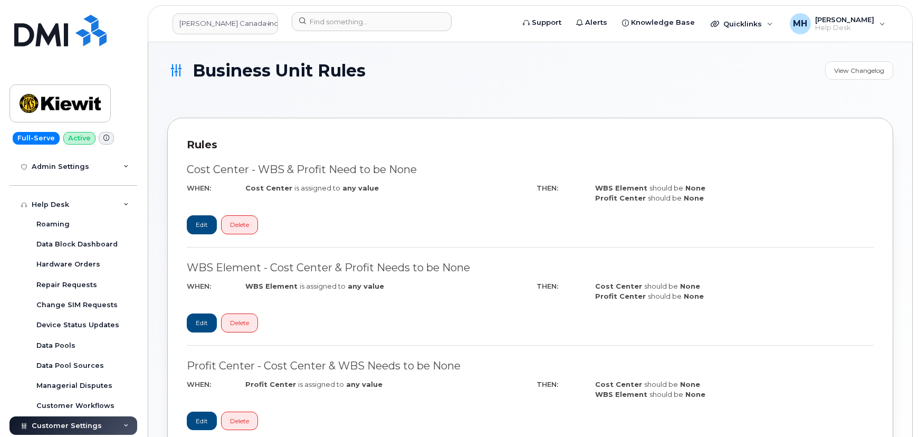
click at [129, 205] on div "Help Desk" at bounding box center [73, 204] width 128 height 19
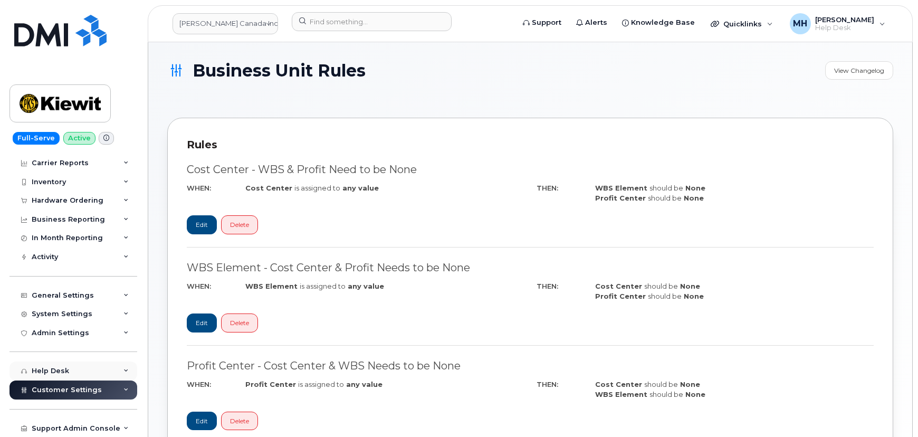
scroll to position [35, 0]
click at [123, 388] on icon at bounding box center [125, 390] width 5 height 5
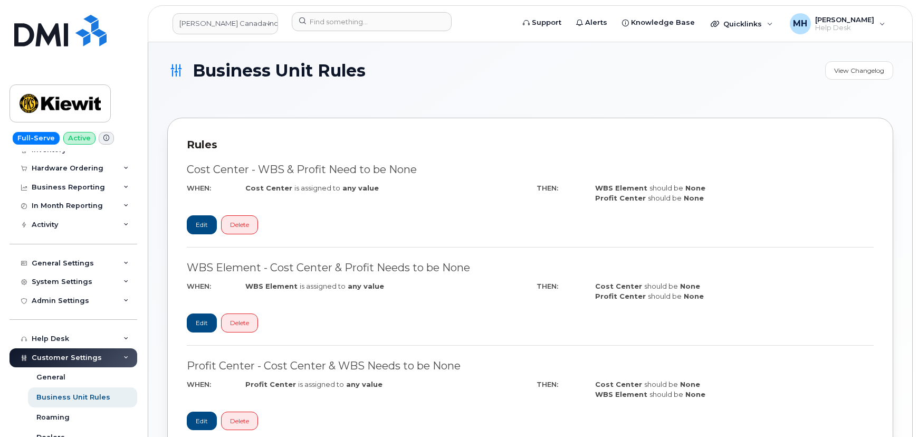
scroll to position [131, 0]
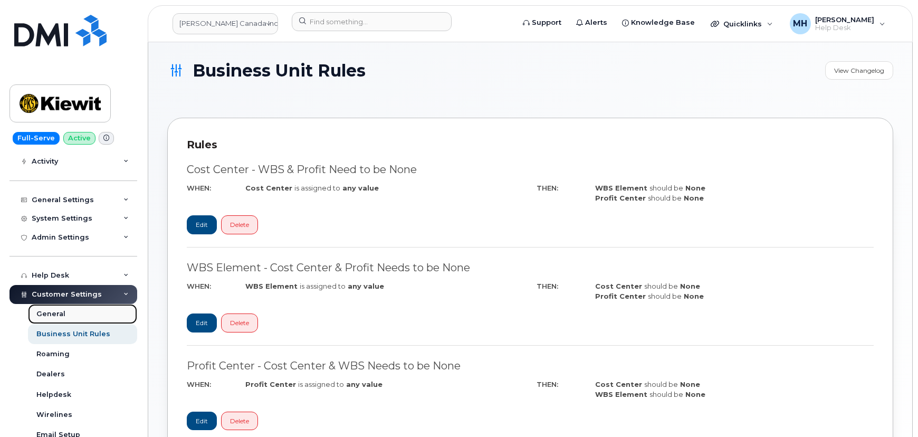
click at [107, 312] on link "General" at bounding box center [82, 314] width 109 height 20
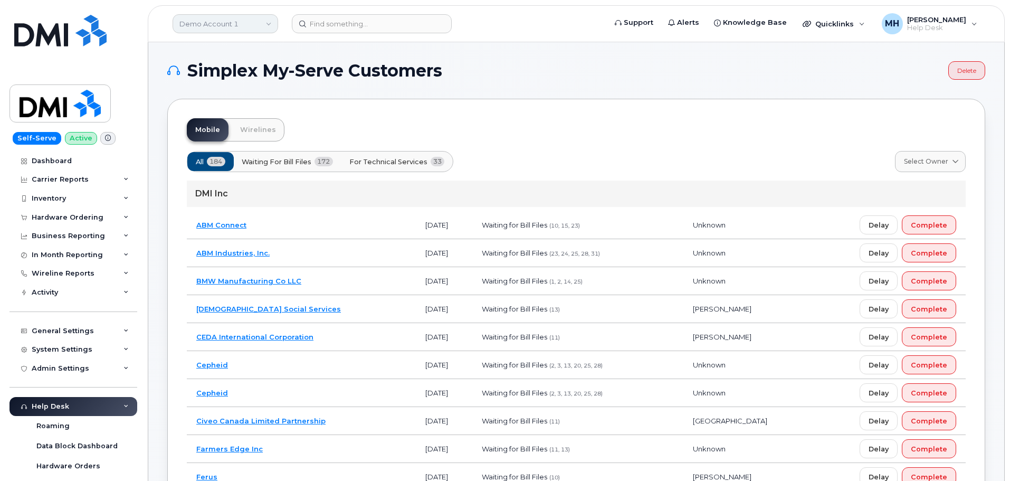
click at [221, 26] on link "Demo Account 1" at bounding box center [225, 23] width 106 height 19
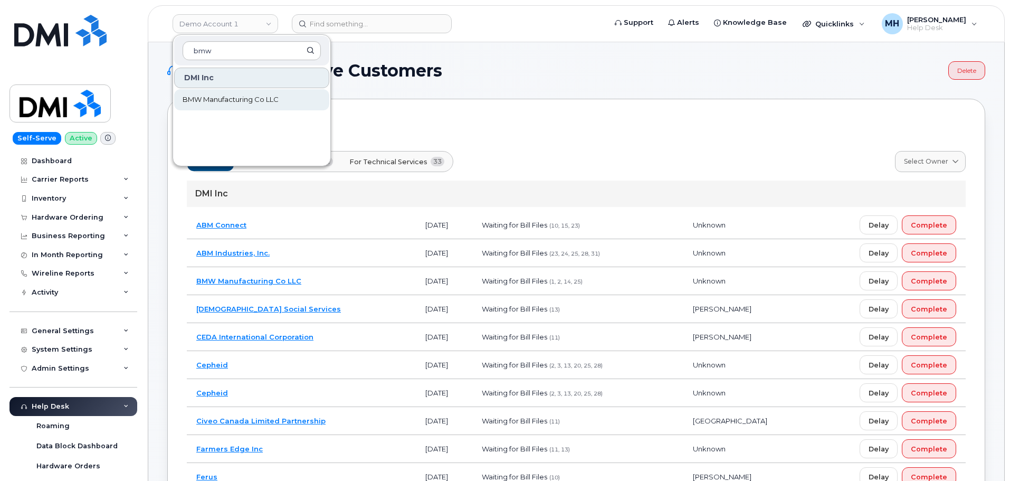
type input "bmw"
click at [203, 100] on span "BMW Manufacturing Co LLC" at bounding box center [231, 99] width 96 height 11
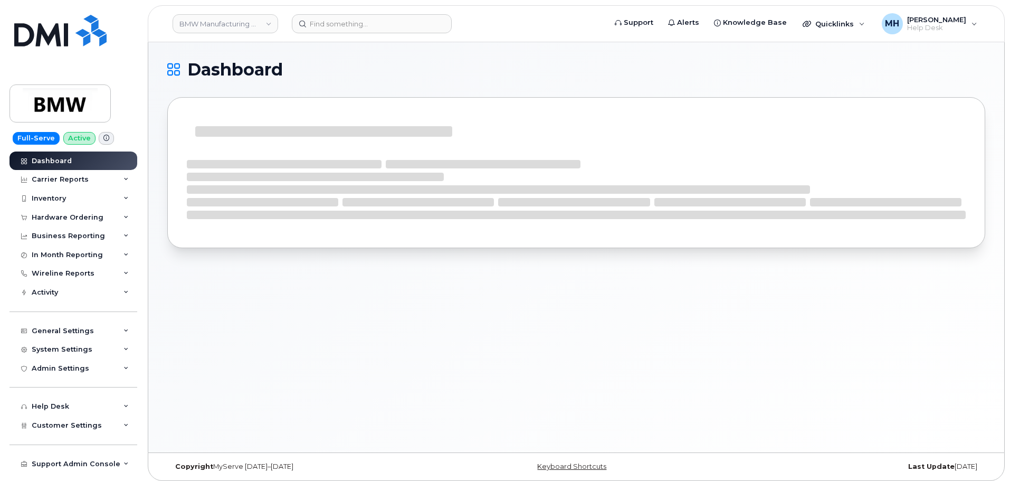
click at [76, 218] on div "Hardware Ordering" at bounding box center [68, 217] width 72 height 8
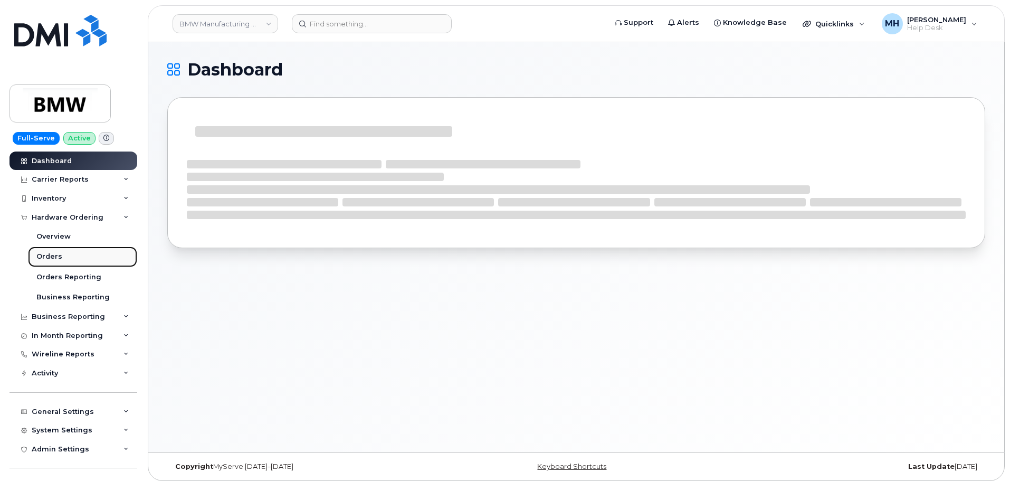
click at [69, 250] on link "Orders" at bounding box center [82, 256] width 109 height 20
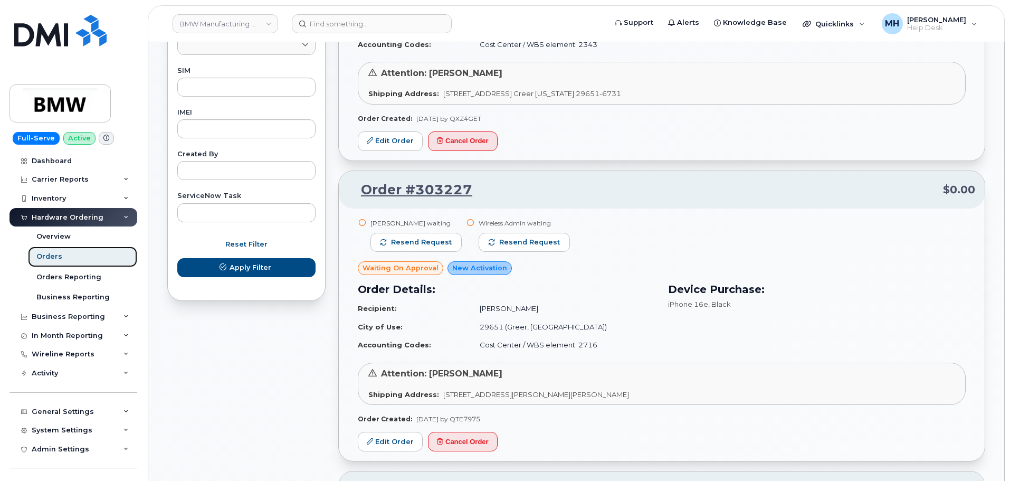
scroll to position [686, 0]
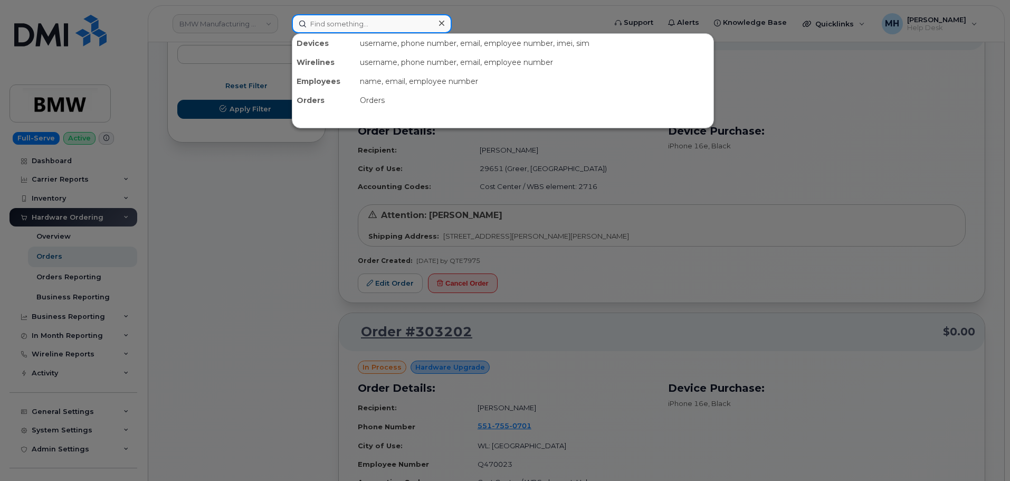
click at [359, 24] on input at bounding box center [372, 23] width 160 height 19
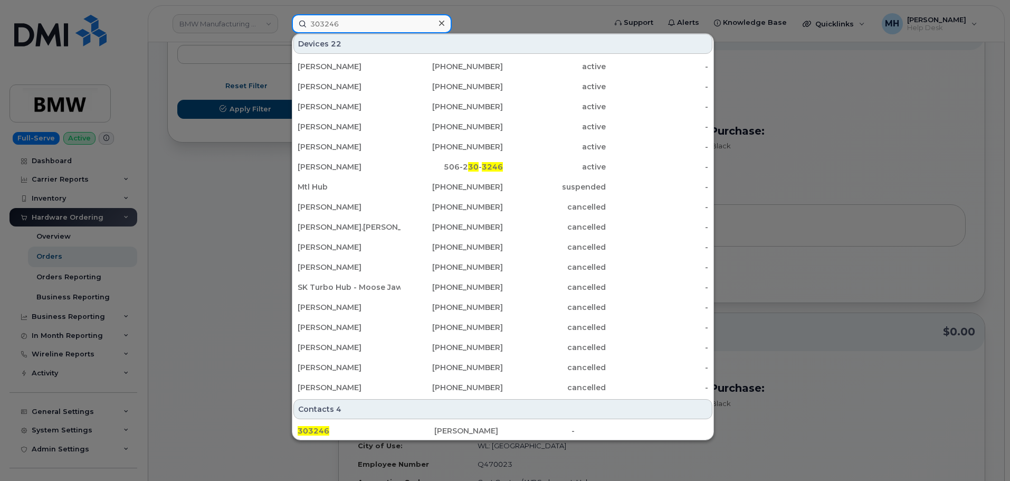
scroll to position [211, 0]
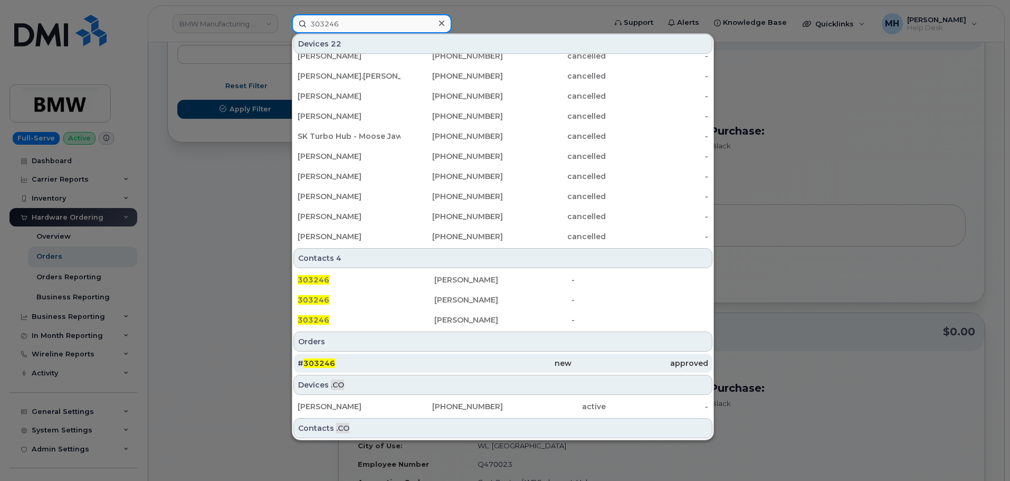
type input "303246"
click at [382, 365] on div "# 303246" at bounding box center [366, 363] width 137 height 11
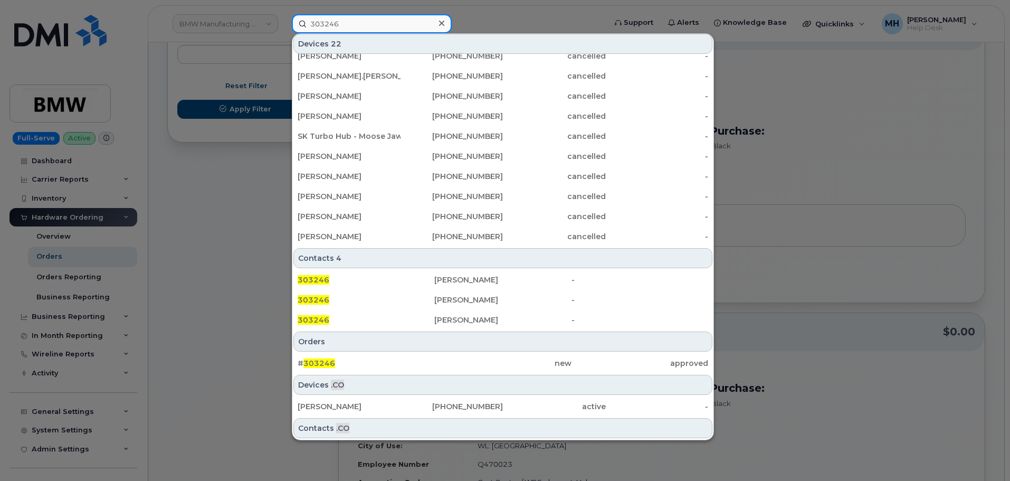
drag, startPoint x: 351, startPoint y: 25, endPoint x: 310, endPoint y: 26, distance: 40.6
click at [310, 26] on input "303246" at bounding box center [372, 23] width 160 height 19
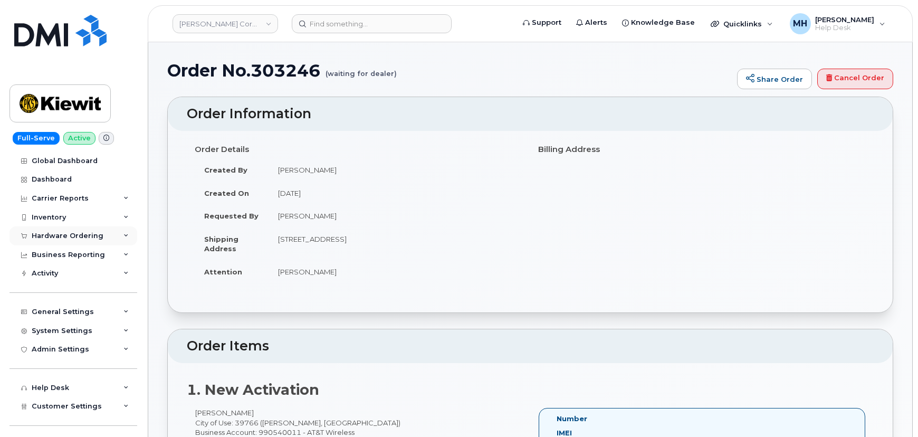
click at [85, 232] on div "Hardware Ordering" at bounding box center [68, 236] width 72 height 8
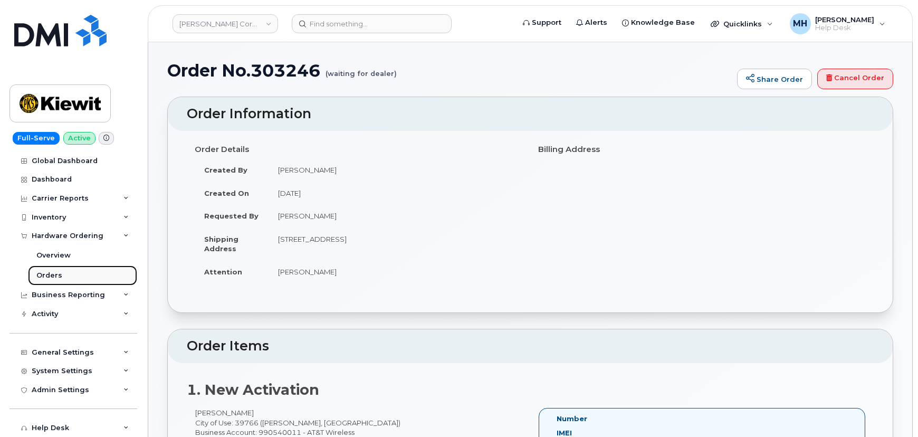
click at [87, 279] on link "Orders" at bounding box center [82, 275] width 109 height 20
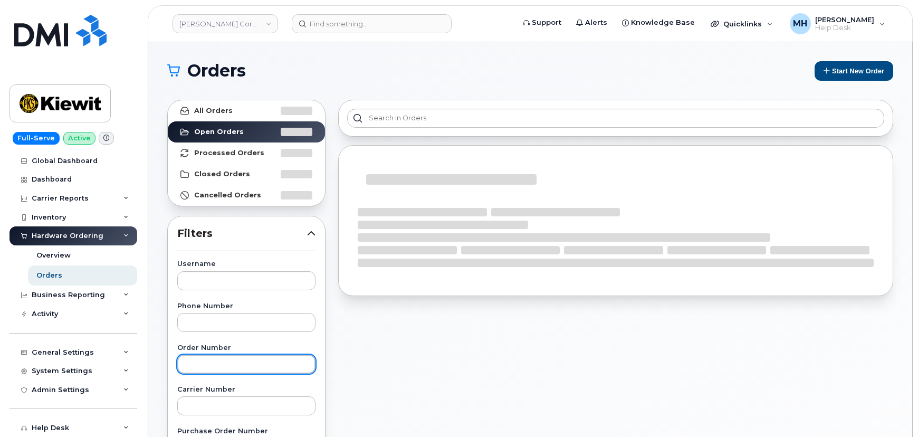
click at [226, 367] on input "text" at bounding box center [246, 363] width 138 height 19
click at [269, 369] on input "text" at bounding box center [246, 363] width 138 height 19
paste input "jermiah"
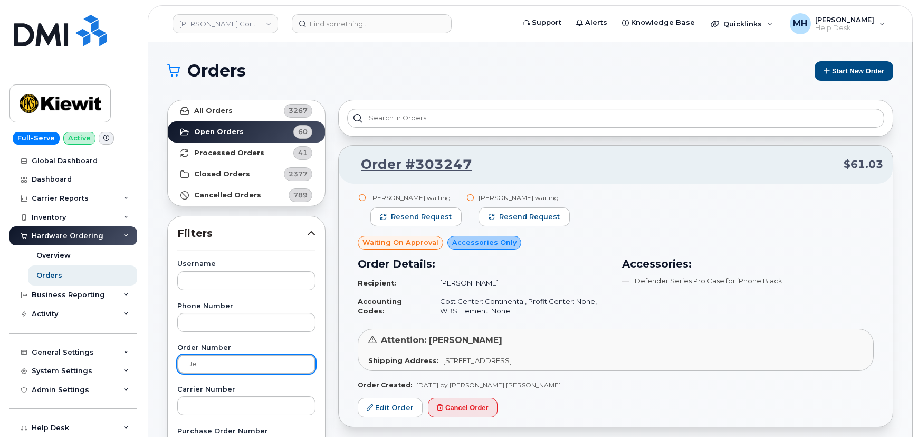
type input "j"
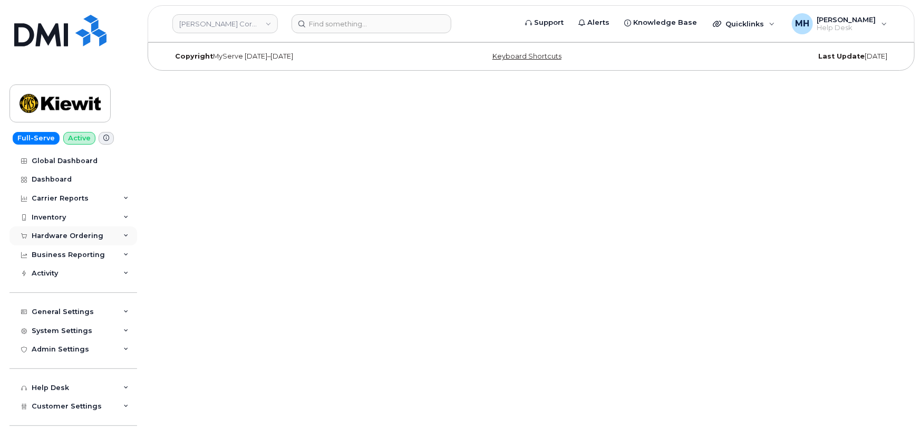
click at [69, 234] on div "Hardware Ordering" at bounding box center [68, 236] width 72 height 8
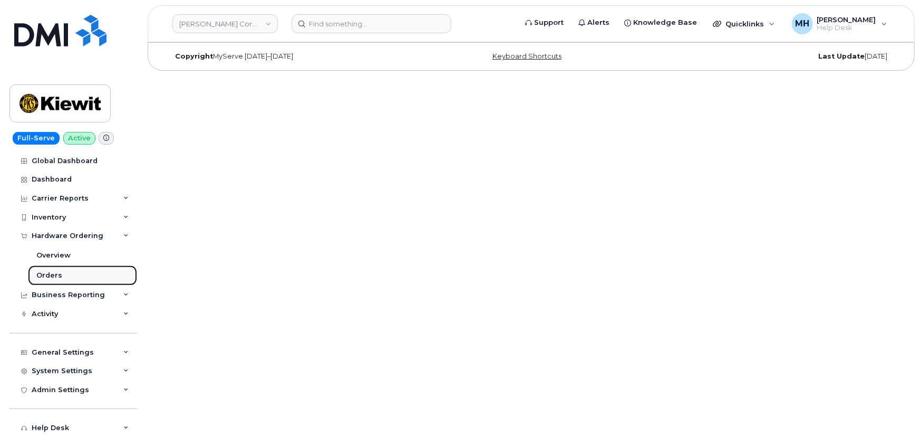
drag, startPoint x: 46, startPoint y: 272, endPoint x: 47, endPoint y: 279, distance: 6.5
click at [46, 273] on div "Orders" at bounding box center [49, 275] width 26 height 9
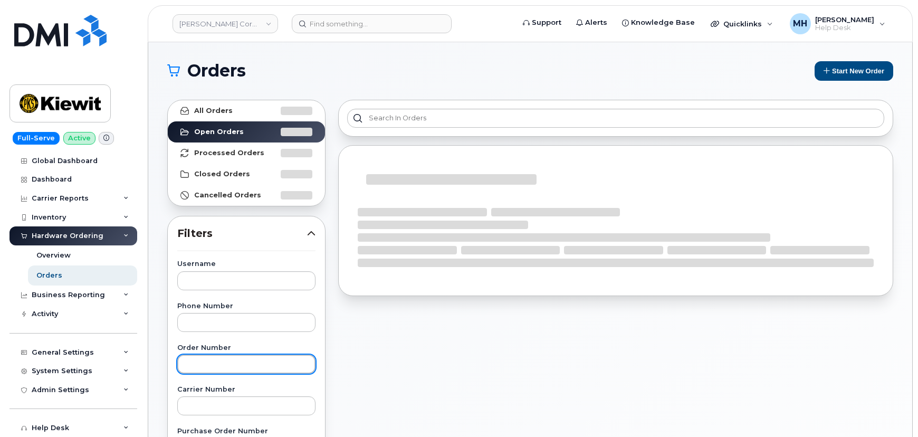
click at [231, 369] on input "text" at bounding box center [246, 363] width 138 height 19
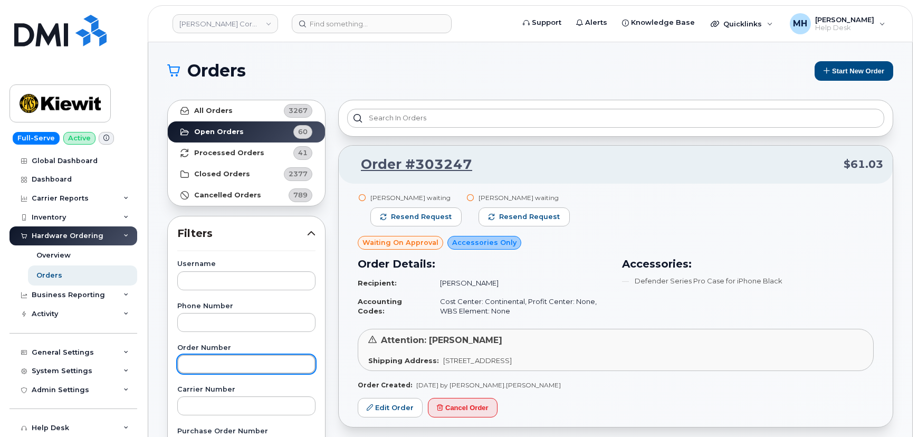
paste input "303246"
type input "303246"
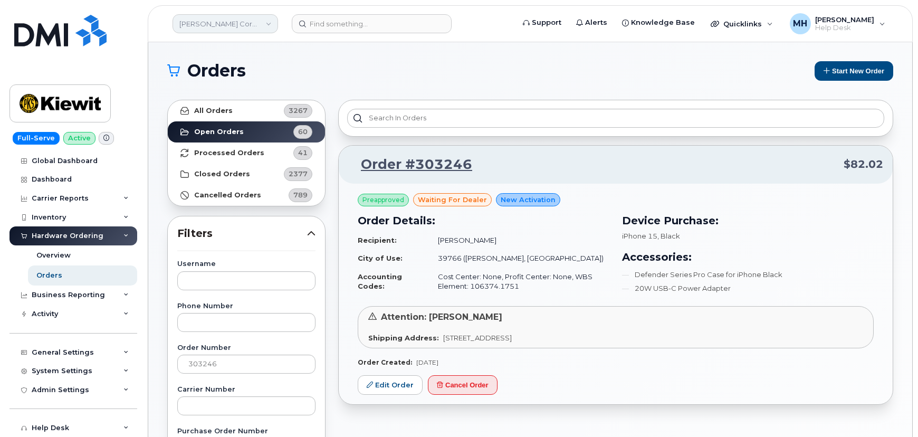
click at [222, 21] on link "[PERSON_NAME] Corporation" at bounding box center [225, 23] width 106 height 19
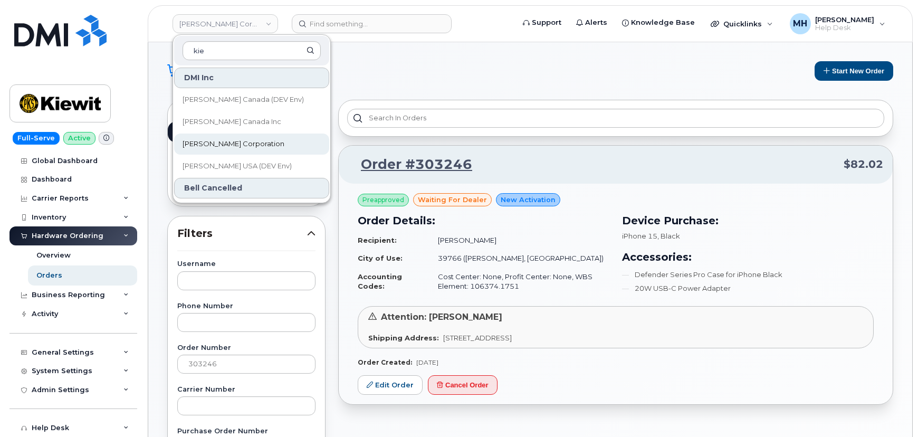
type input "kie"
click at [206, 142] on span "[PERSON_NAME] Corporation" at bounding box center [234, 144] width 102 height 11
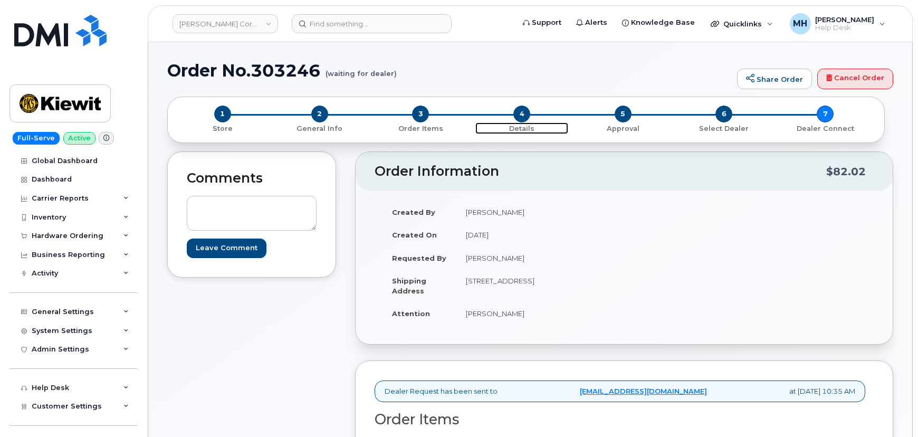
click at [522, 116] on span "4" at bounding box center [521, 114] width 17 height 17
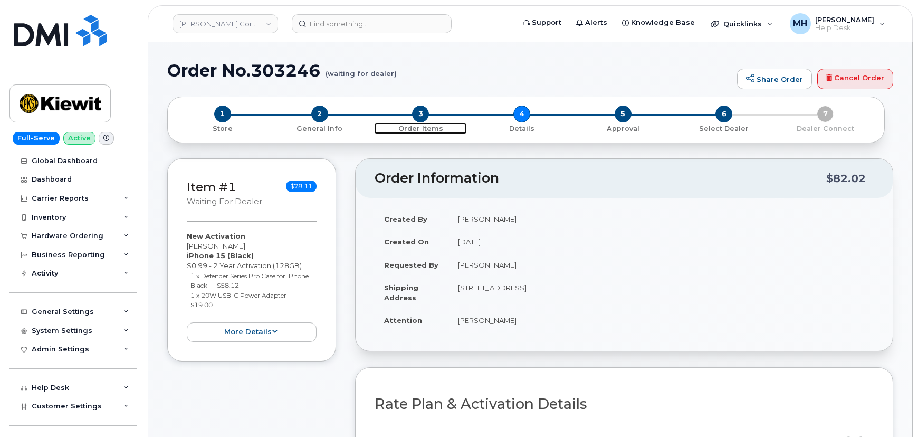
click at [422, 113] on span "3" at bounding box center [420, 114] width 17 height 17
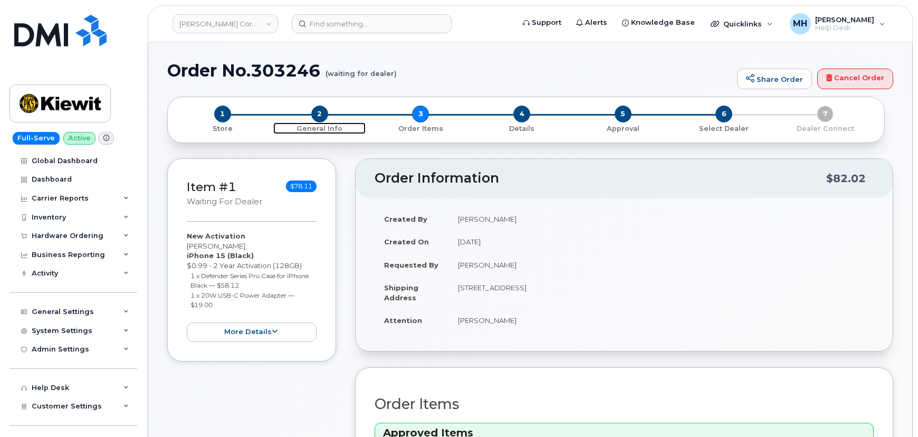
click at [319, 125] on p "General Info" at bounding box center [319, 128] width 93 height 9
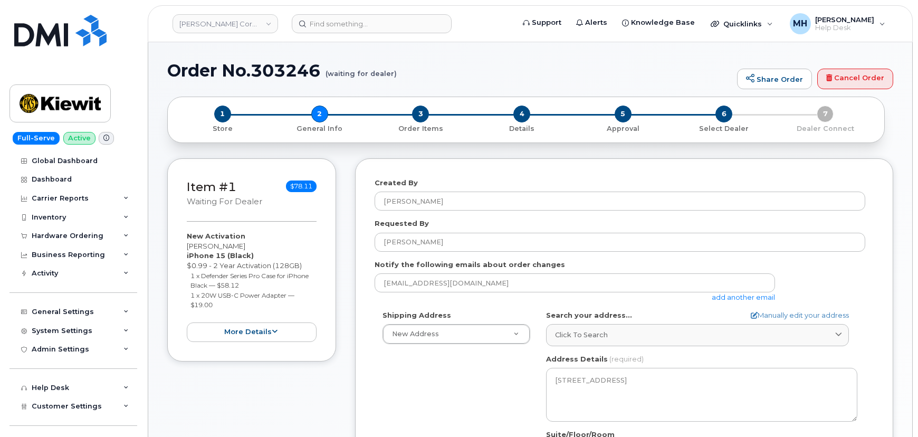
select select
click at [420, 120] on span "3" at bounding box center [420, 114] width 17 height 17
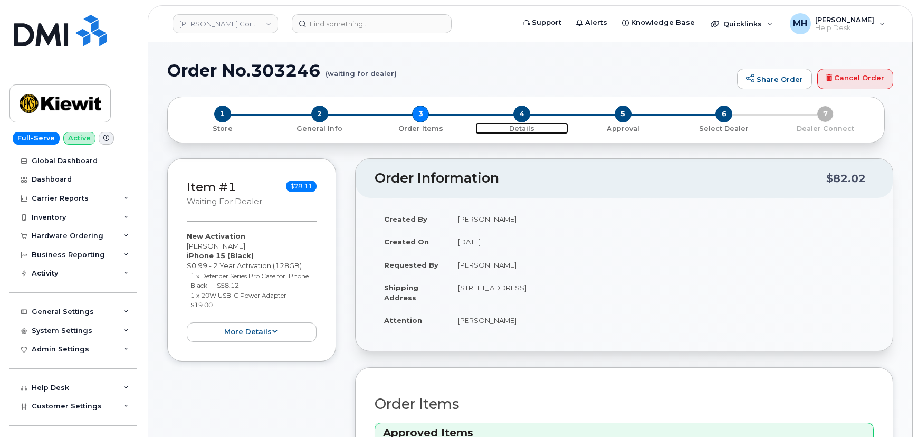
click at [528, 117] on span "4" at bounding box center [521, 114] width 17 height 17
click at [519, 110] on span "4" at bounding box center [521, 114] width 17 height 17
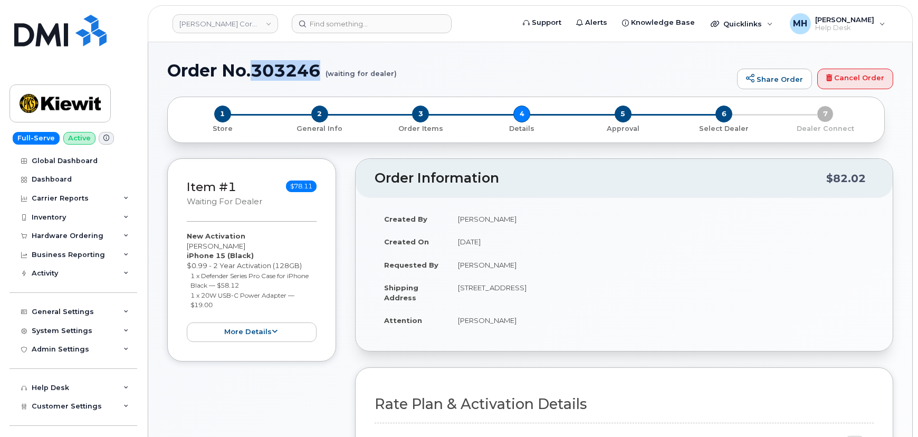
drag, startPoint x: 319, startPoint y: 69, endPoint x: 256, endPoint y: 68, distance: 62.8
click at [256, 68] on h1 "Order No.303246 (waiting for dealer)" at bounding box center [449, 70] width 564 height 18
copy h1 "303246"
click at [627, 118] on span "5" at bounding box center [623, 114] width 17 height 17
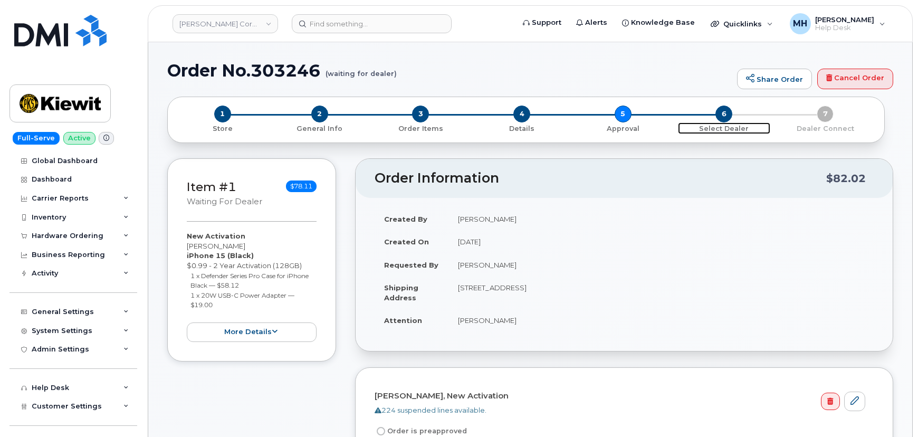
click at [720, 116] on span "6" at bounding box center [723, 114] width 17 height 17
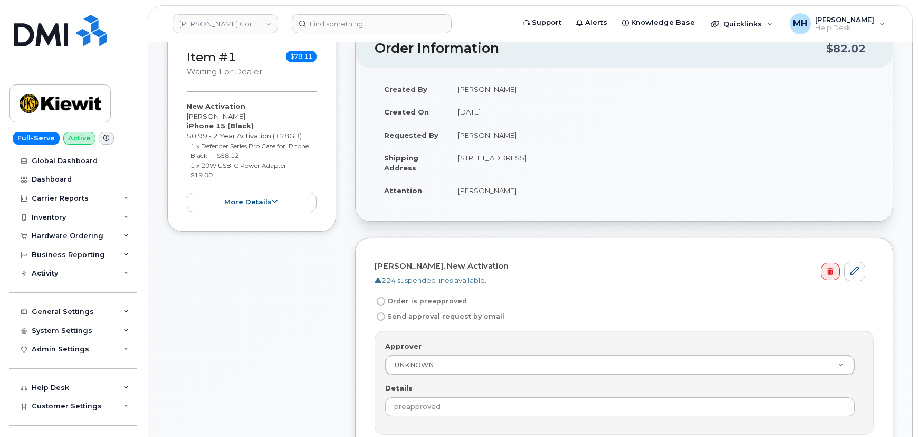
scroll to position [143, 0]
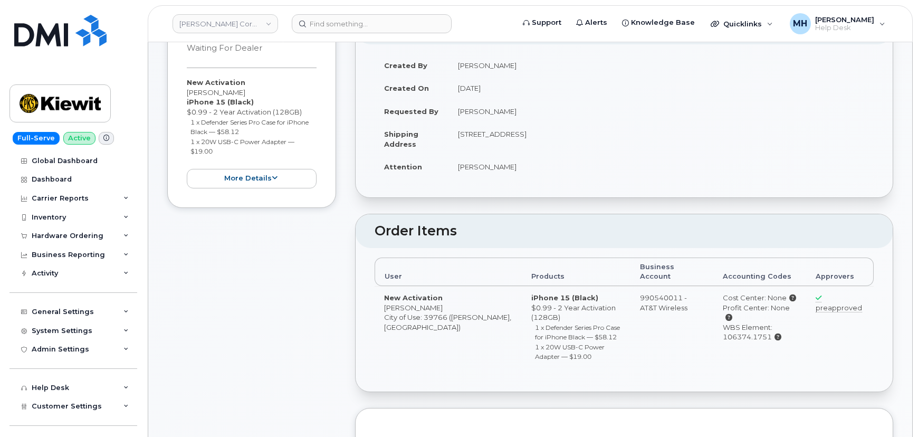
scroll to position [143, 0]
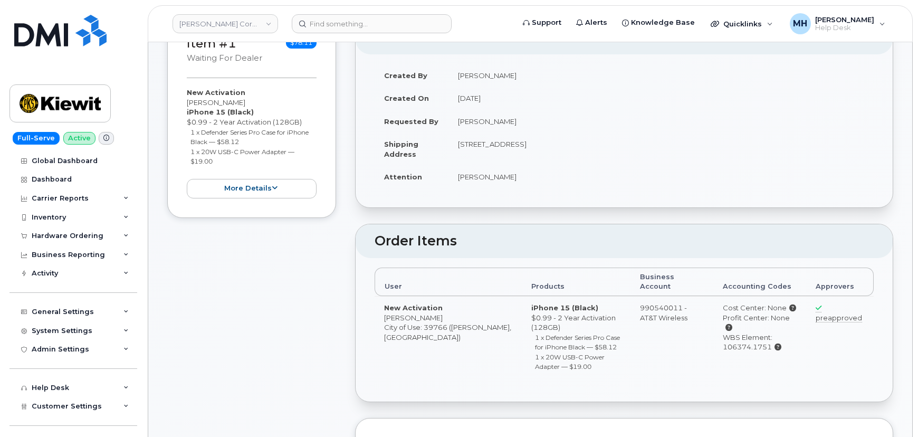
drag, startPoint x: 761, startPoint y: 325, endPoint x: 711, endPoint y: 331, distance: 50.4
click at [723, 332] on div "WBS Element: 106374.1751" at bounding box center [759, 342] width 73 height 20
copy div "106374.1751"
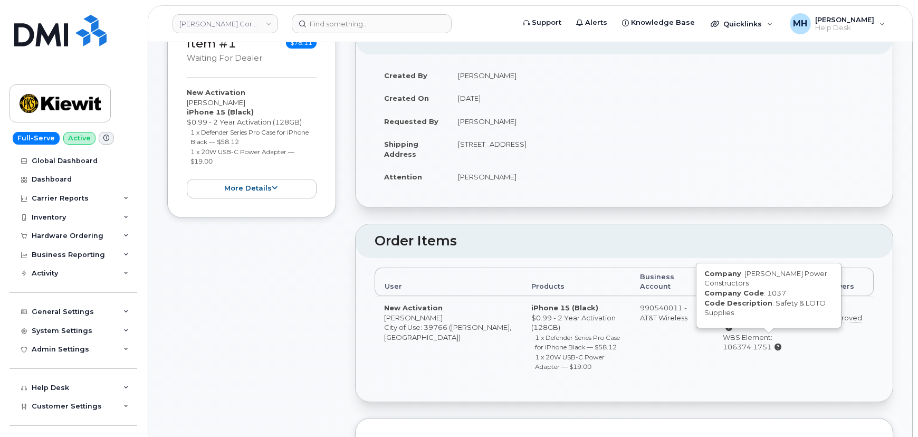
click at [774, 343] on icon at bounding box center [777, 346] width 7 height 7
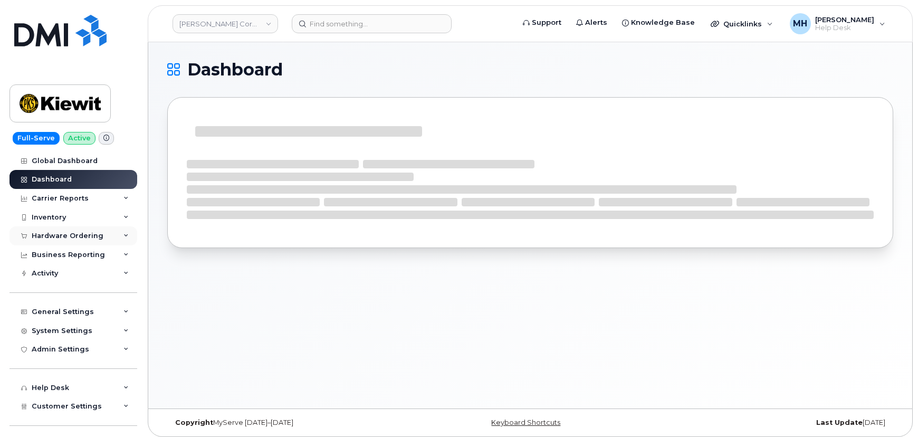
click at [69, 228] on div "Hardware Ordering" at bounding box center [73, 235] width 128 height 19
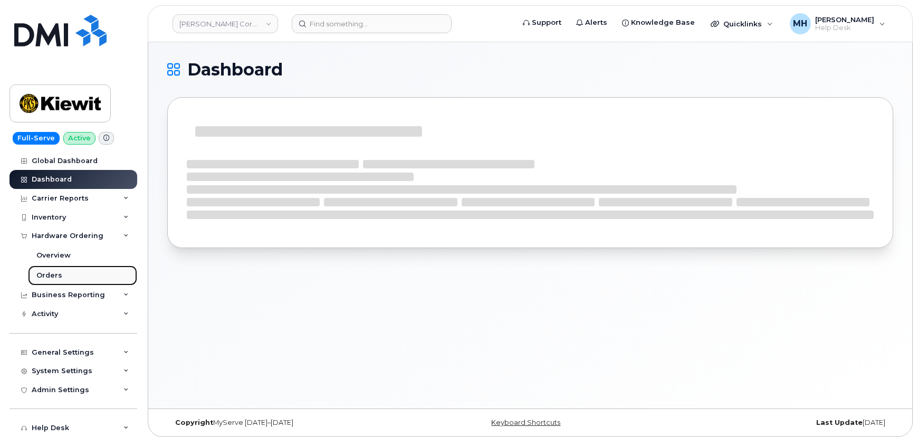
click at [53, 267] on link "Orders" at bounding box center [82, 275] width 109 height 20
